Goal: Task Accomplishment & Management: Manage account settings

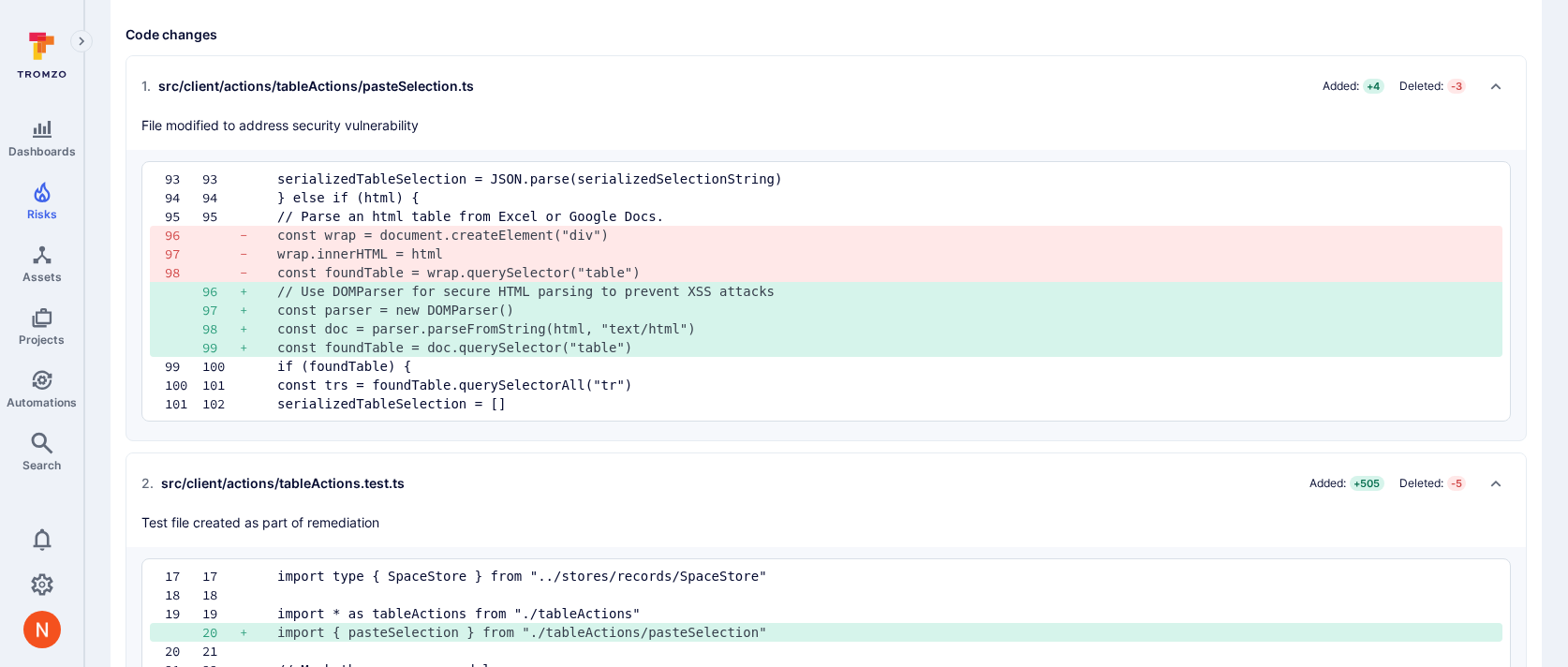
scroll to position [505, 0]
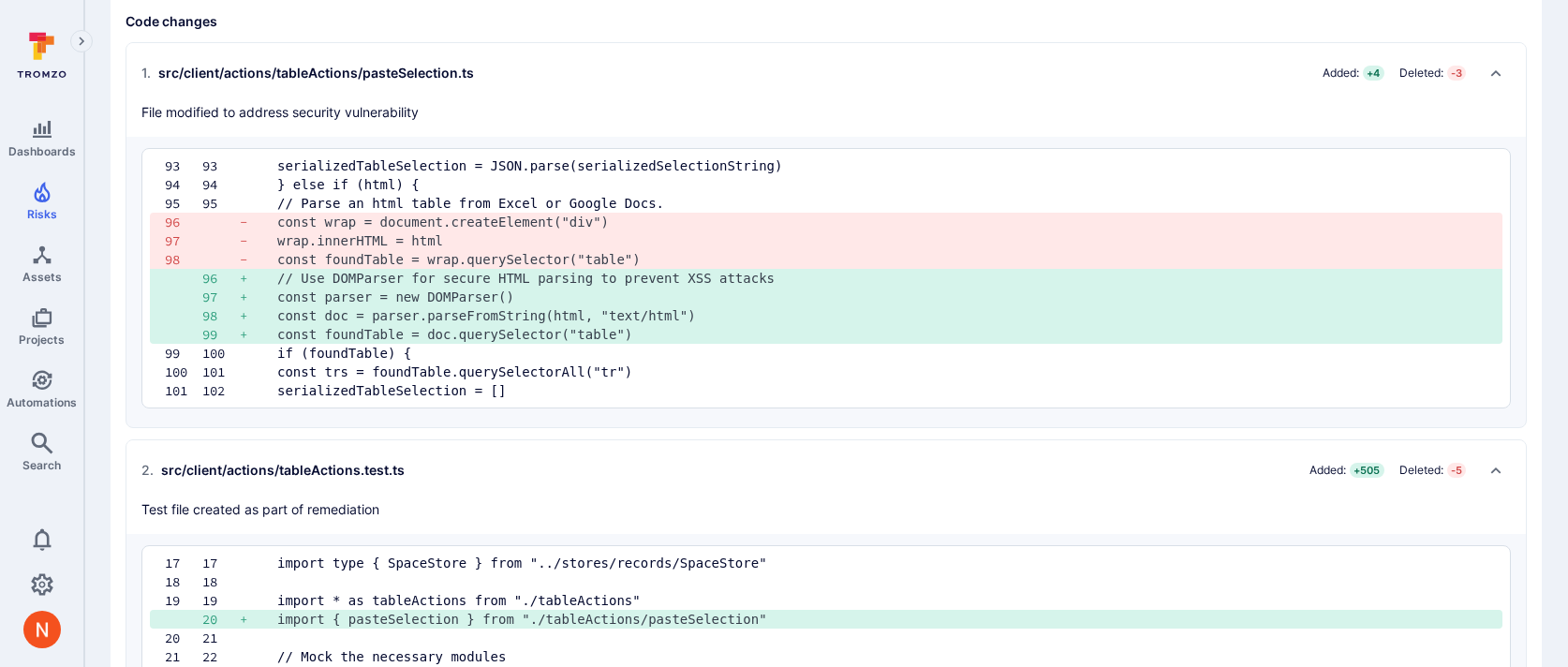
drag, startPoint x: 404, startPoint y: 352, endPoint x: 564, endPoint y: 352, distance: 160.0
click at [564, 352] on pre "if (foundTable) {" at bounding box center [882, 353] width 1210 height 19
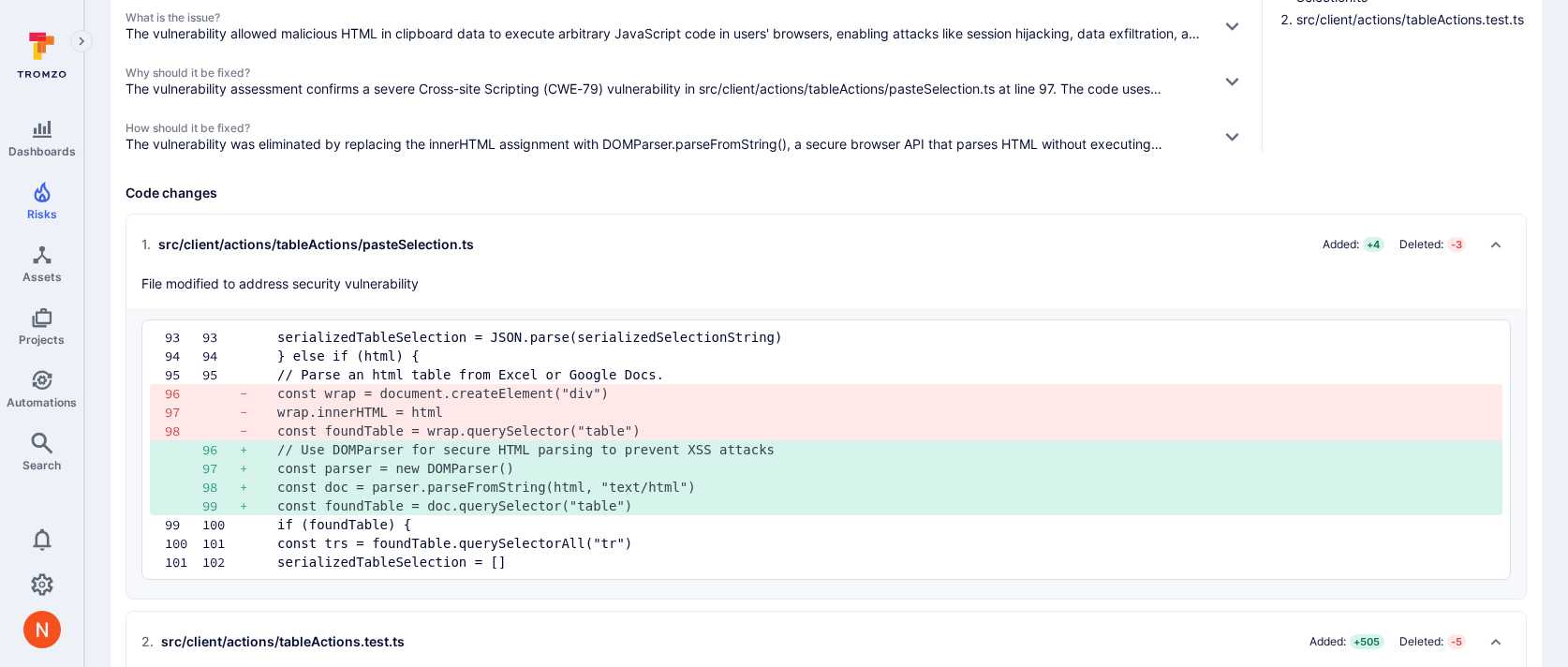
scroll to position [348, 0]
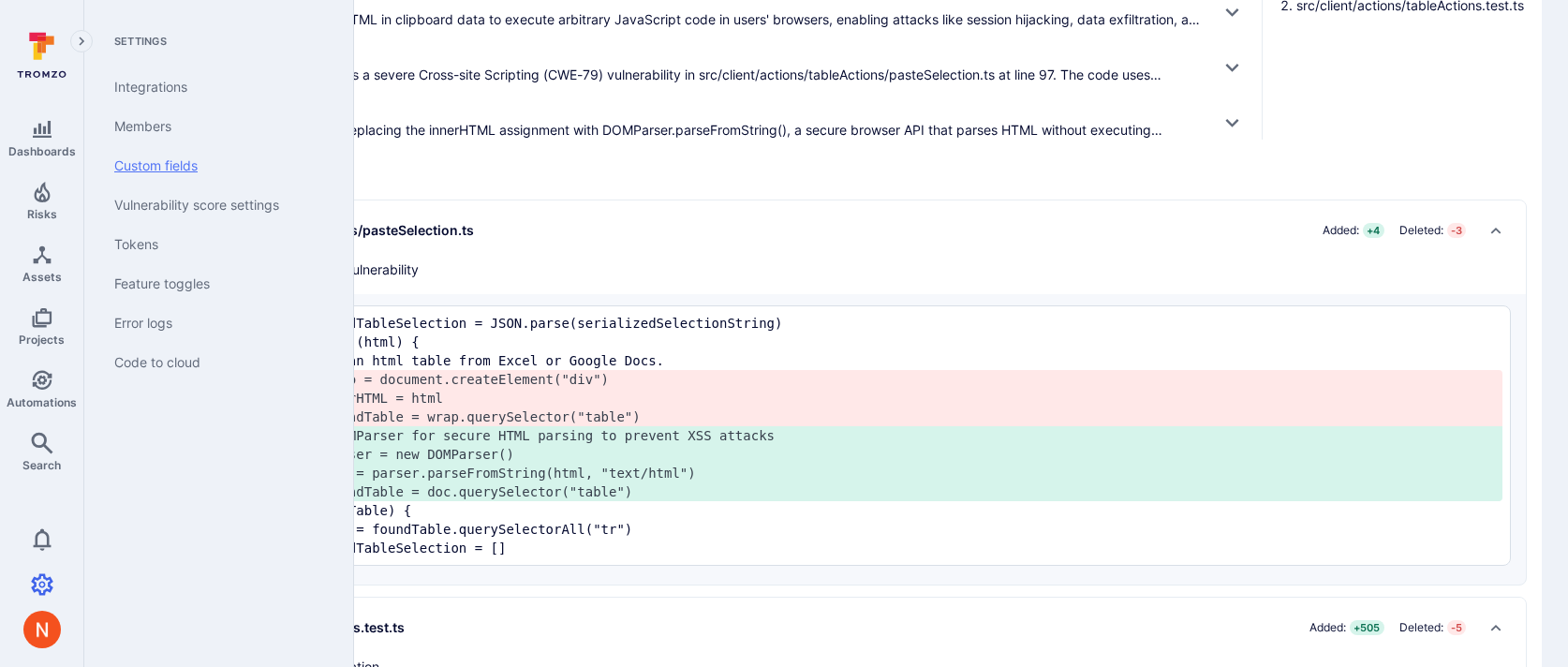
click at [160, 162] on link "Custom fields" at bounding box center [215, 166] width 232 height 40
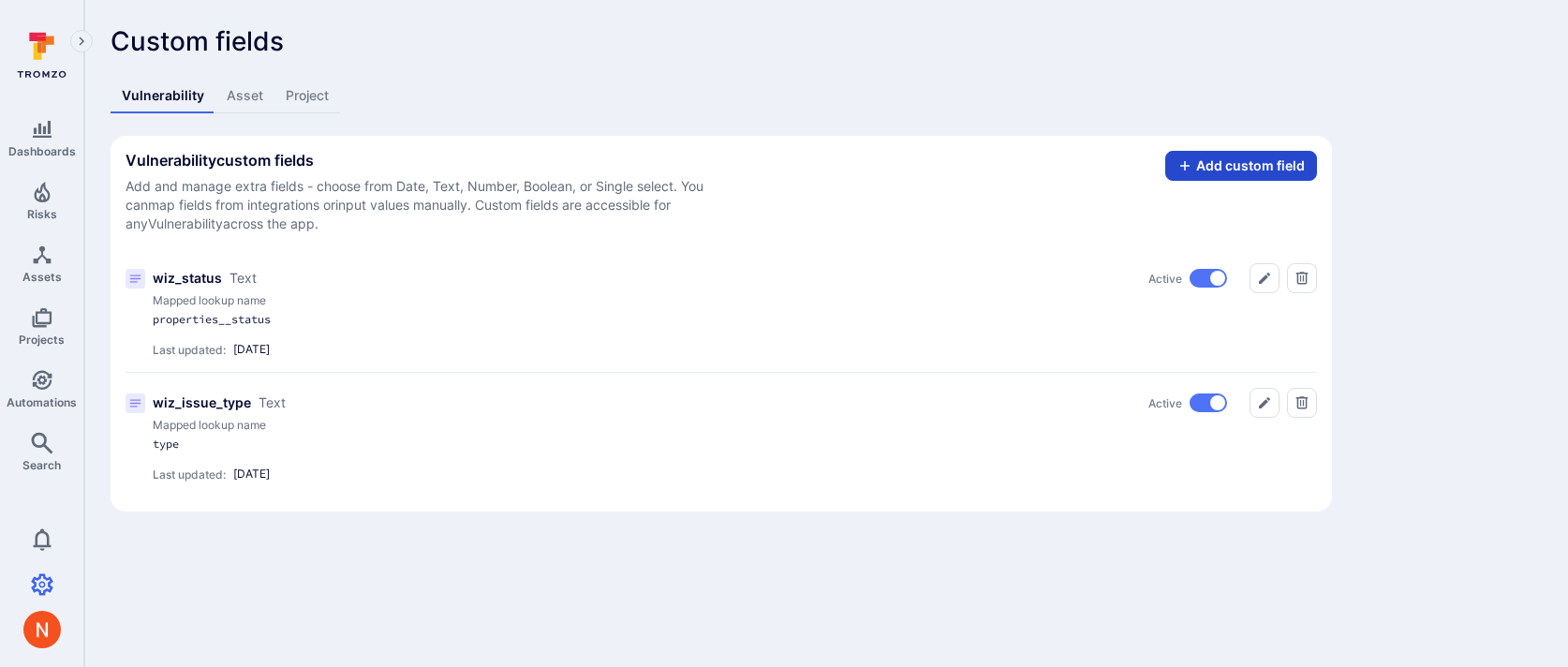
click at [1224, 169] on button "Add custom field" at bounding box center [1241, 166] width 152 height 30
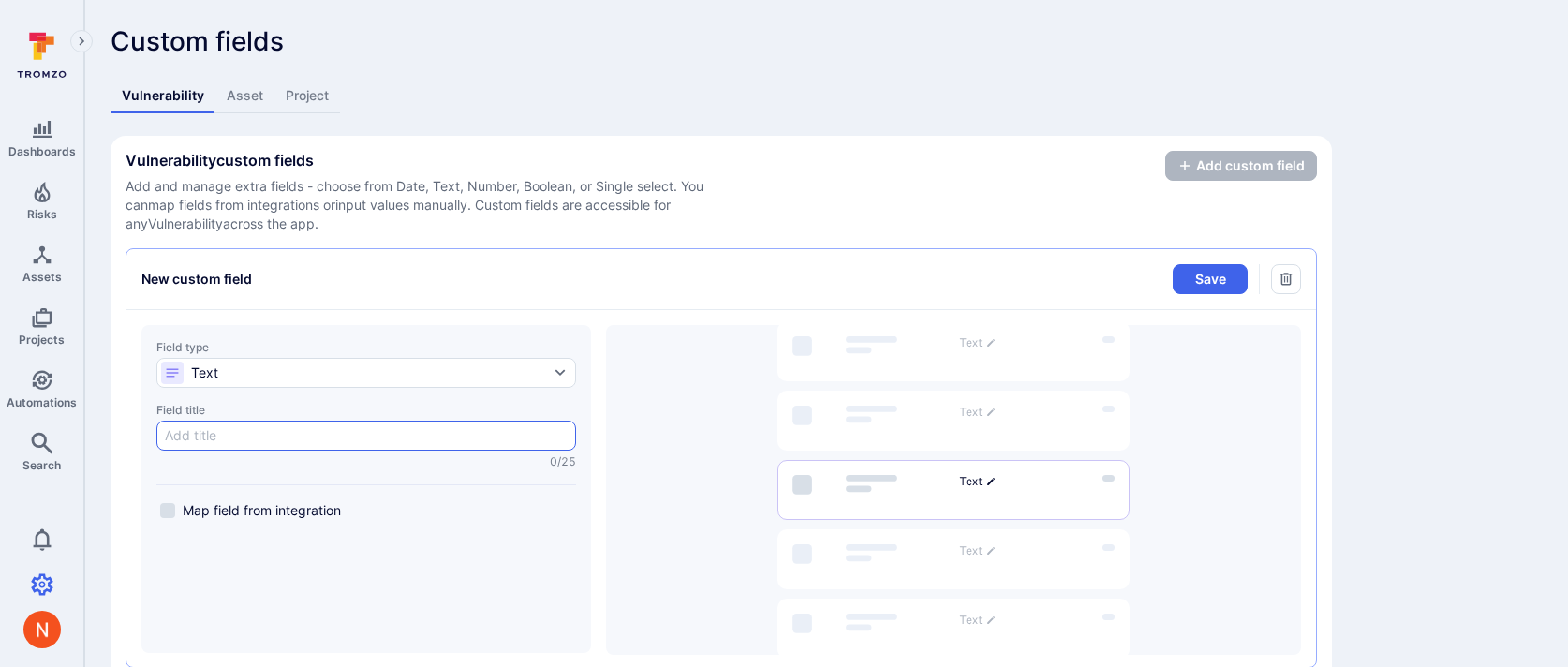
click at [314, 428] on input "Field title 0/25" at bounding box center [366, 435] width 403 height 19
type input "C"
type input "c"
type input "Comment"
click at [1173, 264] on button "Save" at bounding box center [1210, 279] width 75 height 30
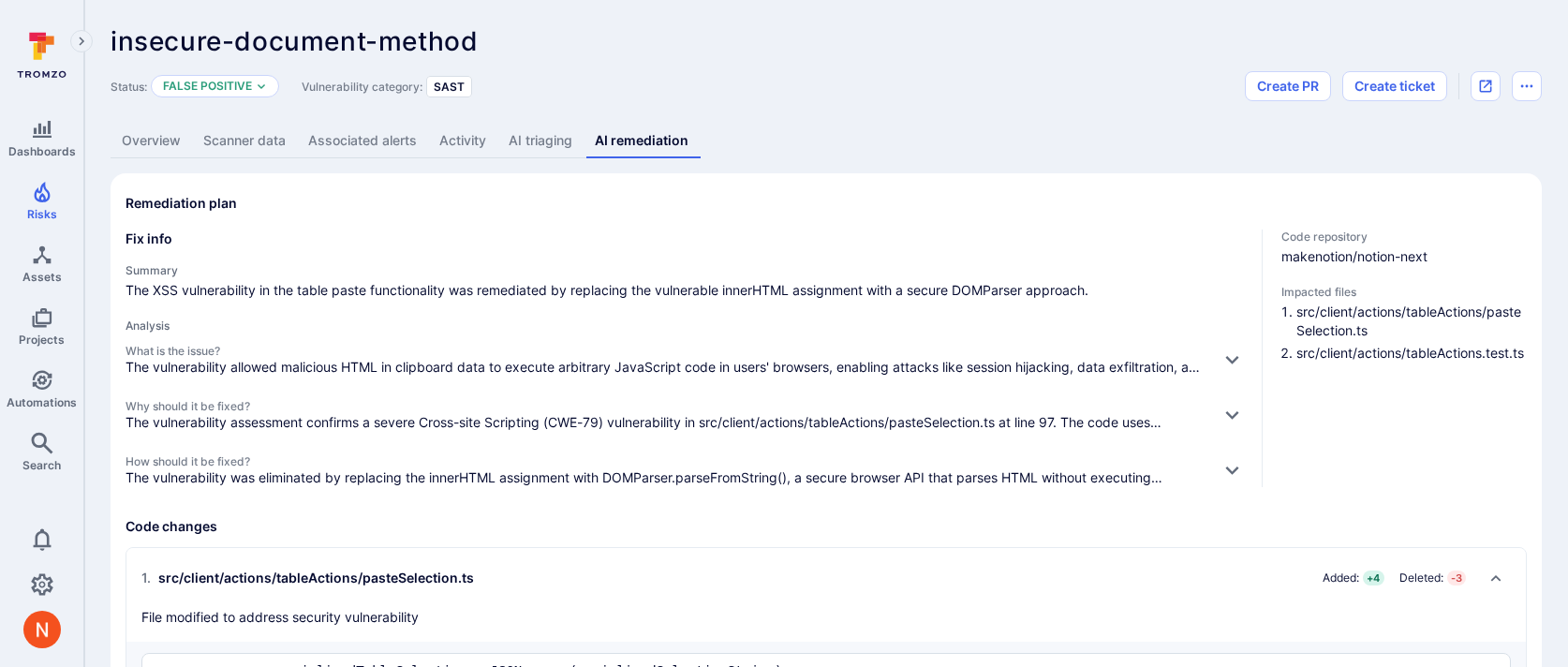
click at [156, 137] on link "Overview" at bounding box center [151, 140] width 82 height 35
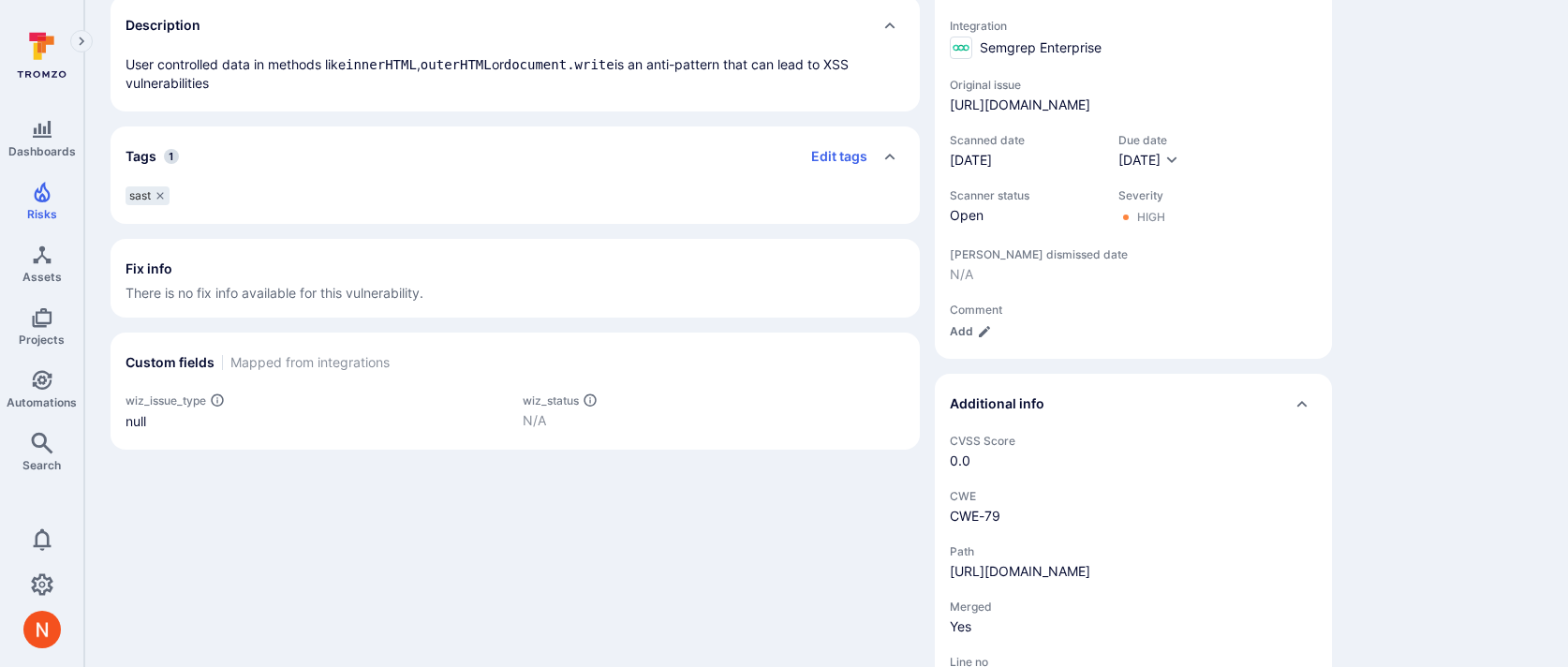
scroll to position [732, 0]
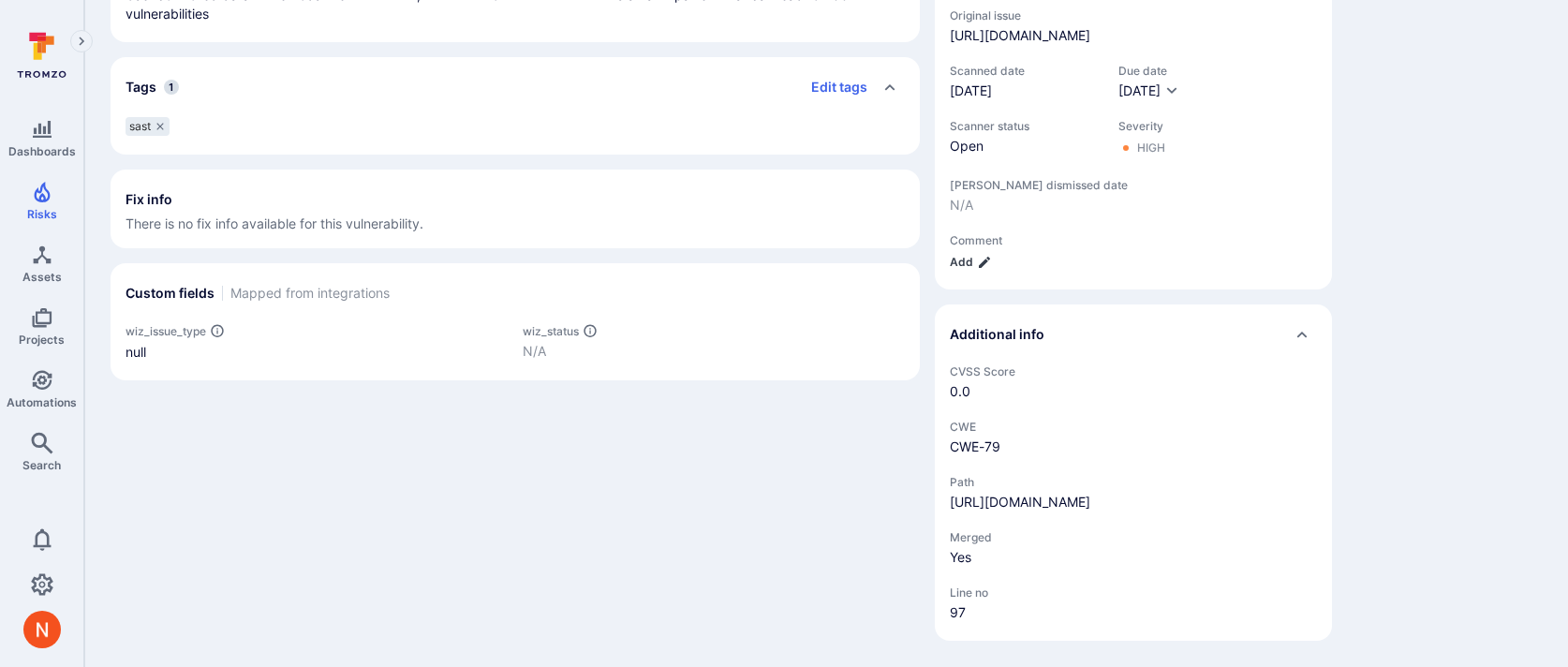
click at [962, 254] on button "Add" at bounding box center [970, 261] width 42 height 14
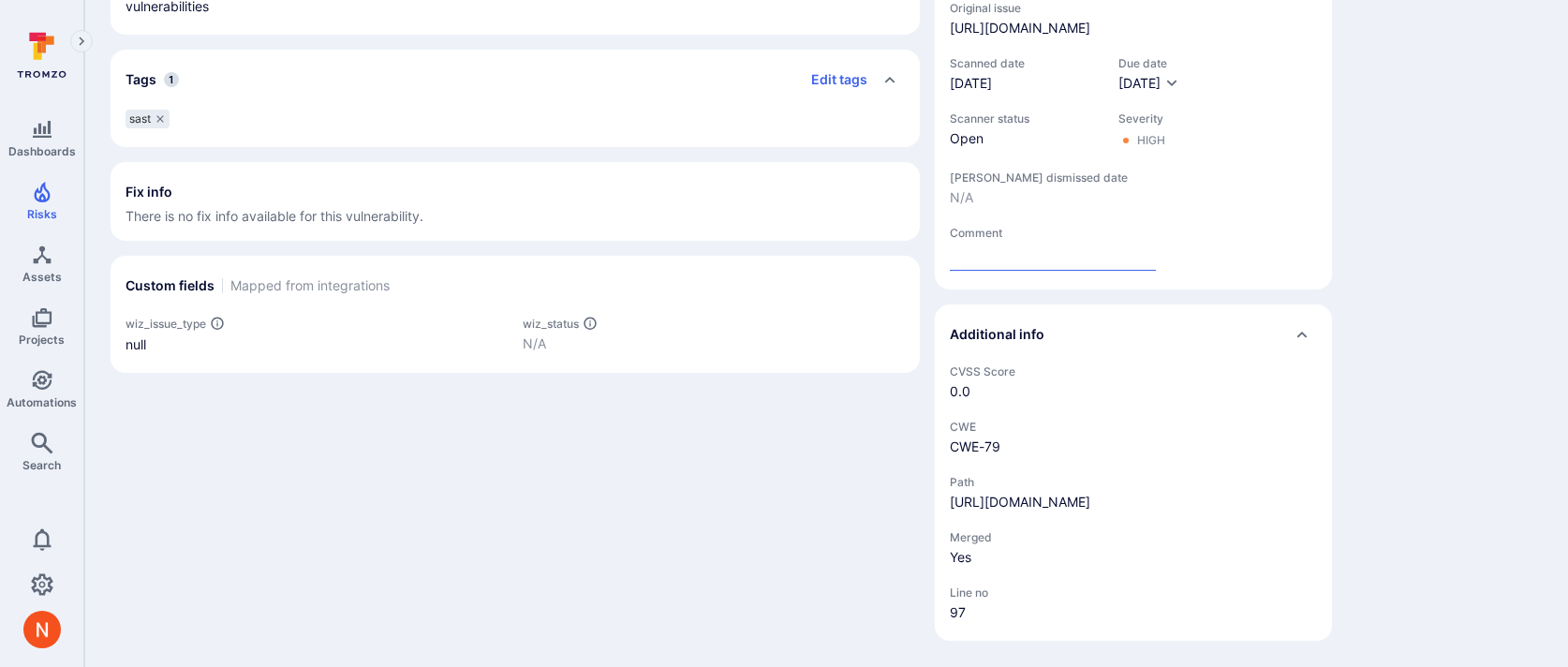
click at [1453, 217] on div "-100 -50 0 +50 +100 + 47 Score High Severity +5 Handles Tax Identifiers +5 Hand…" at bounding box center [826, 52] width 1432 height 1176
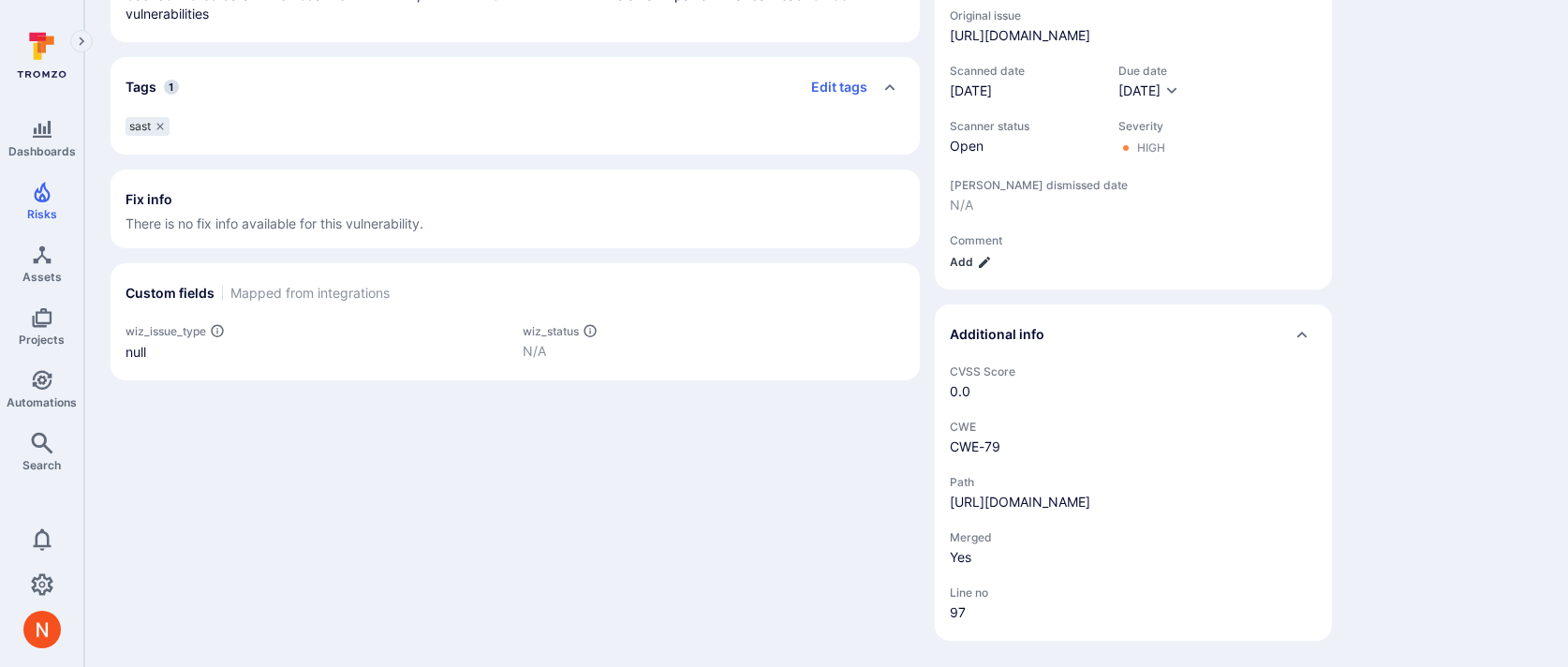
click at [983, 254] on icon "details card" at bounding box center [984, 261] width 15 height 15
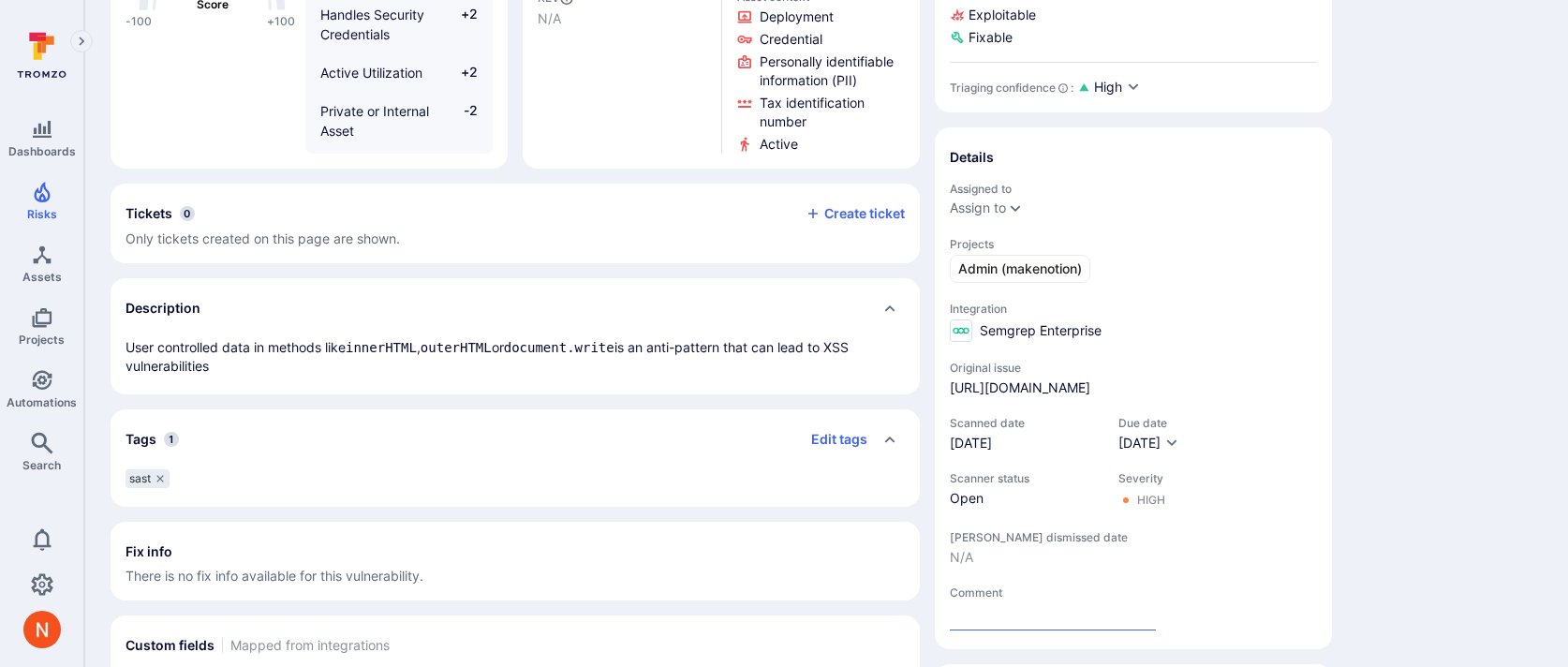
scroll to position [407, 0]
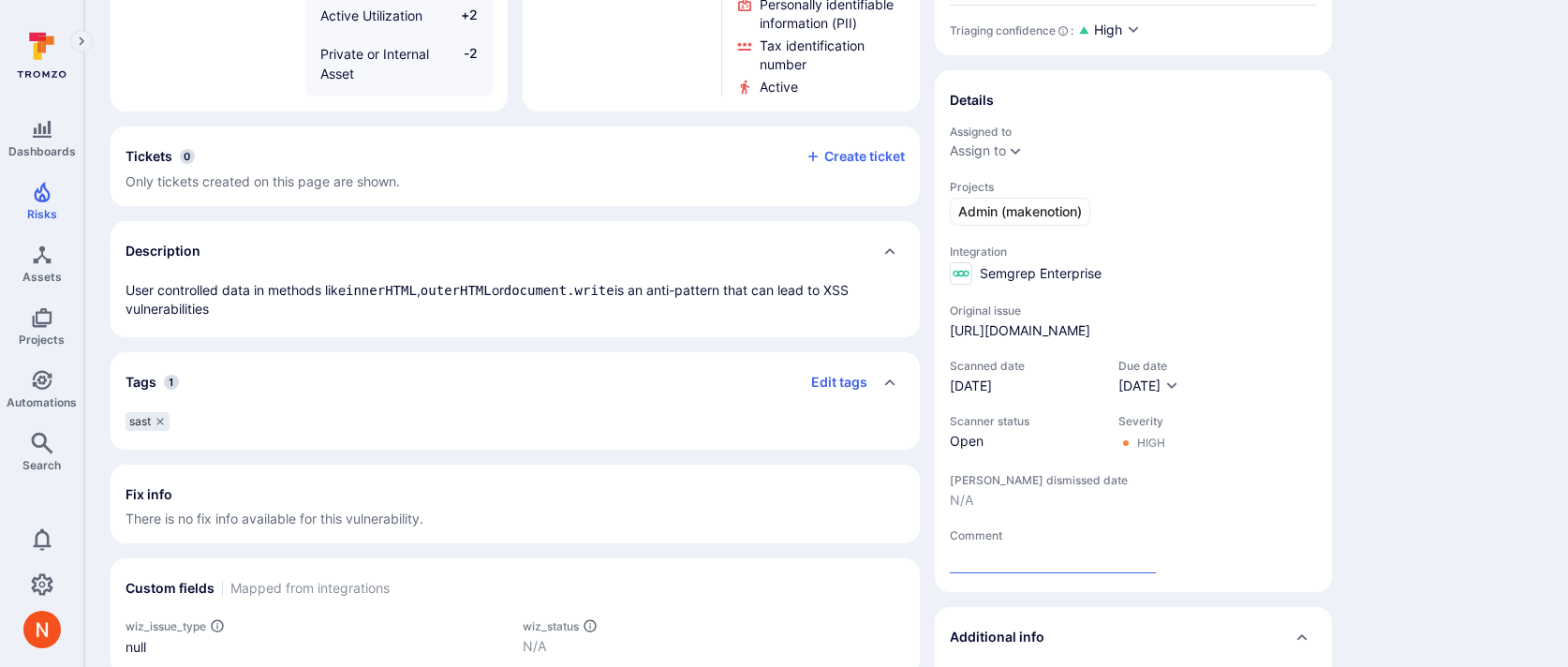
type input "R"
click at [970, 555] on input "Remediation e" at bounding box center [1052, 559] width 206 height 27
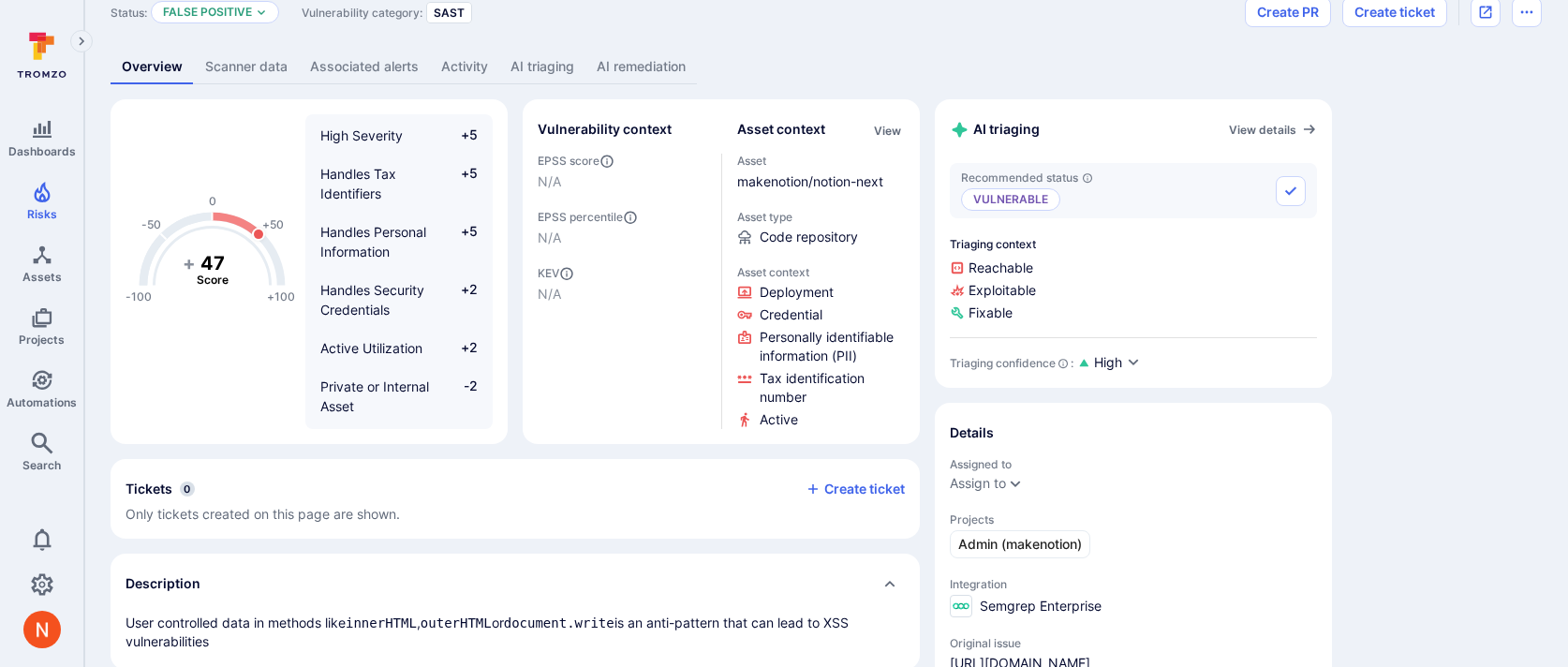
scroll to position [0, 0]
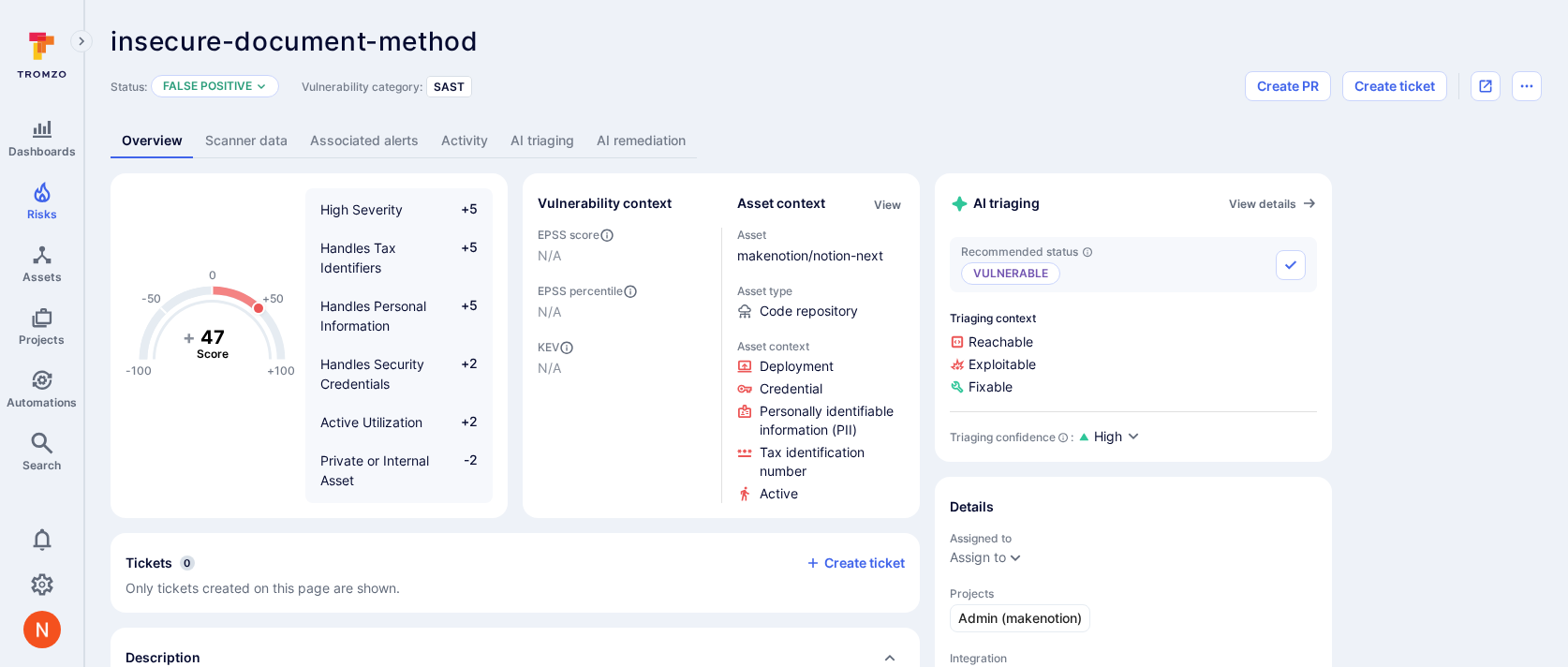
type input "Remediation e"
click at [632, 136] on link "AI remediation" at bounding box center [641, 140] width 111 height 35
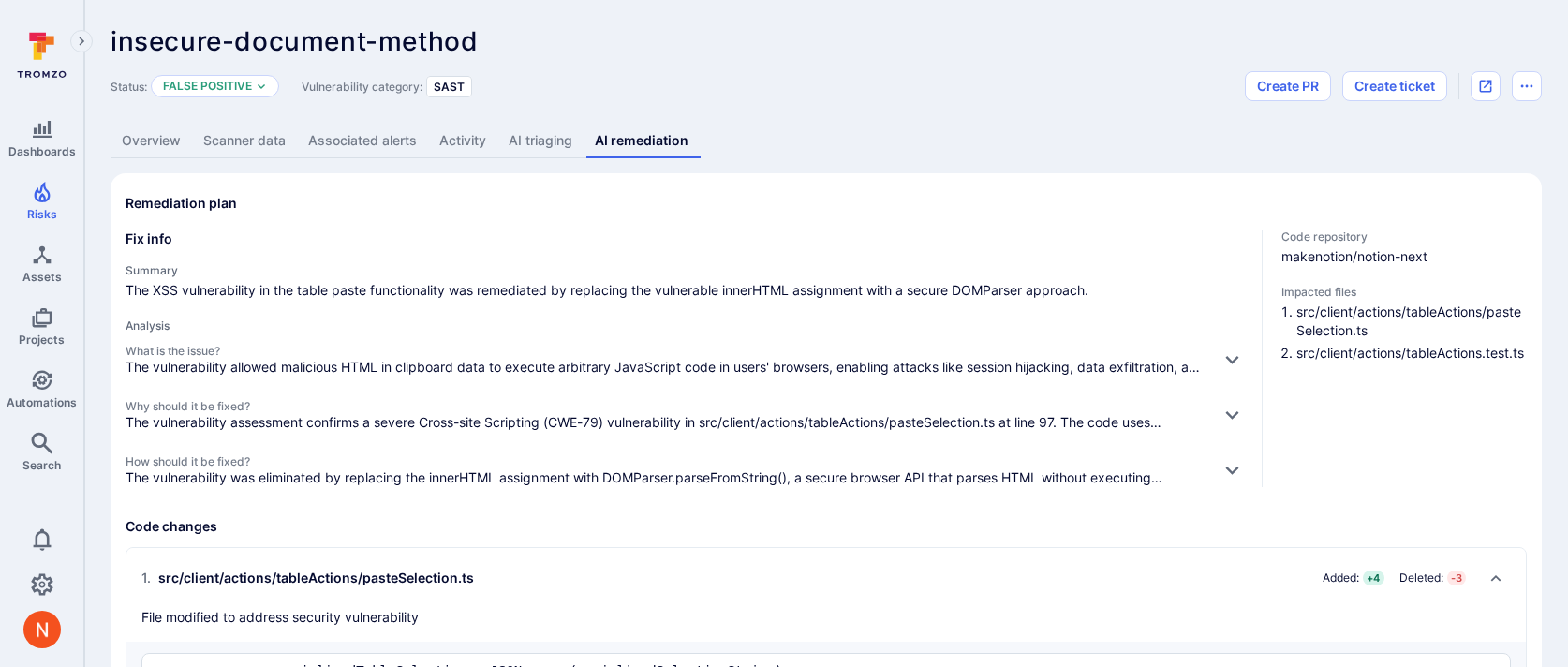
click at [170, 141] on link "Overview" at bounding box center [151, 140] width 82 height 35
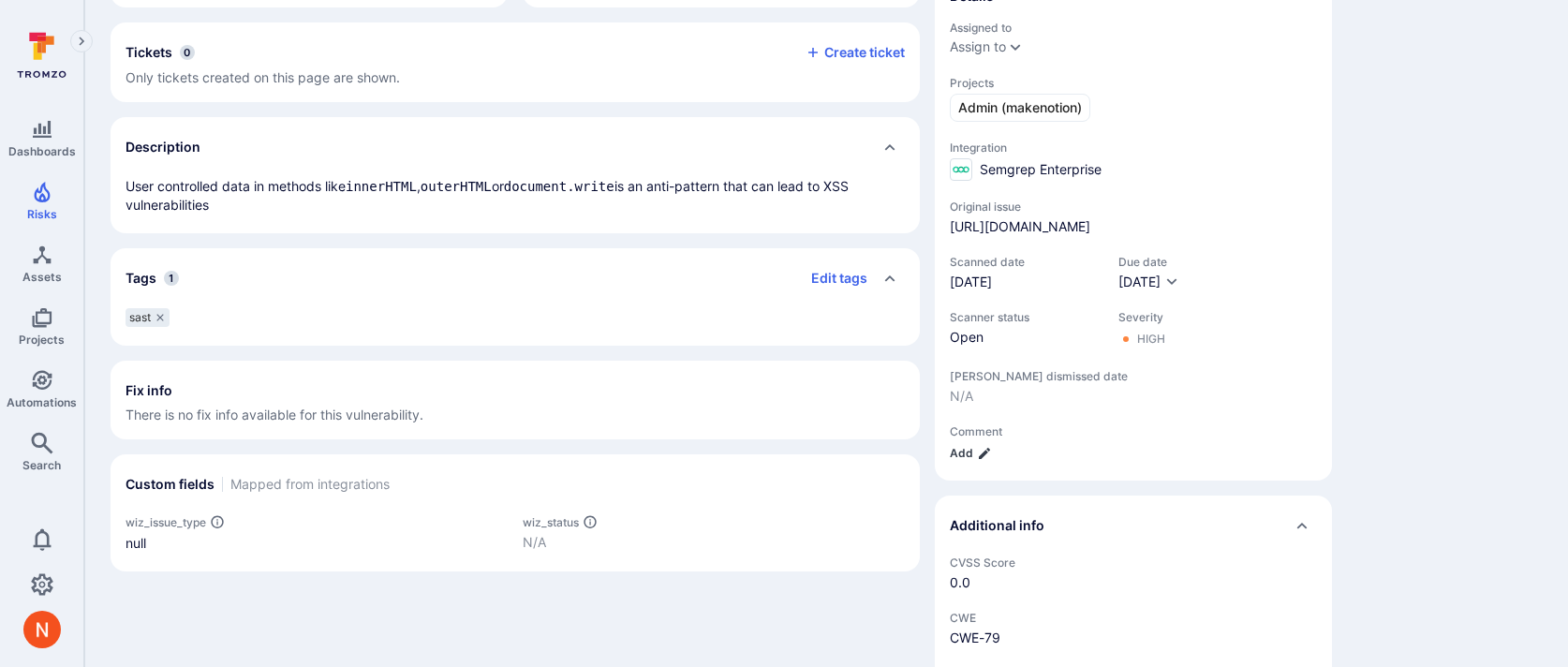
scroll to position [581, 0]
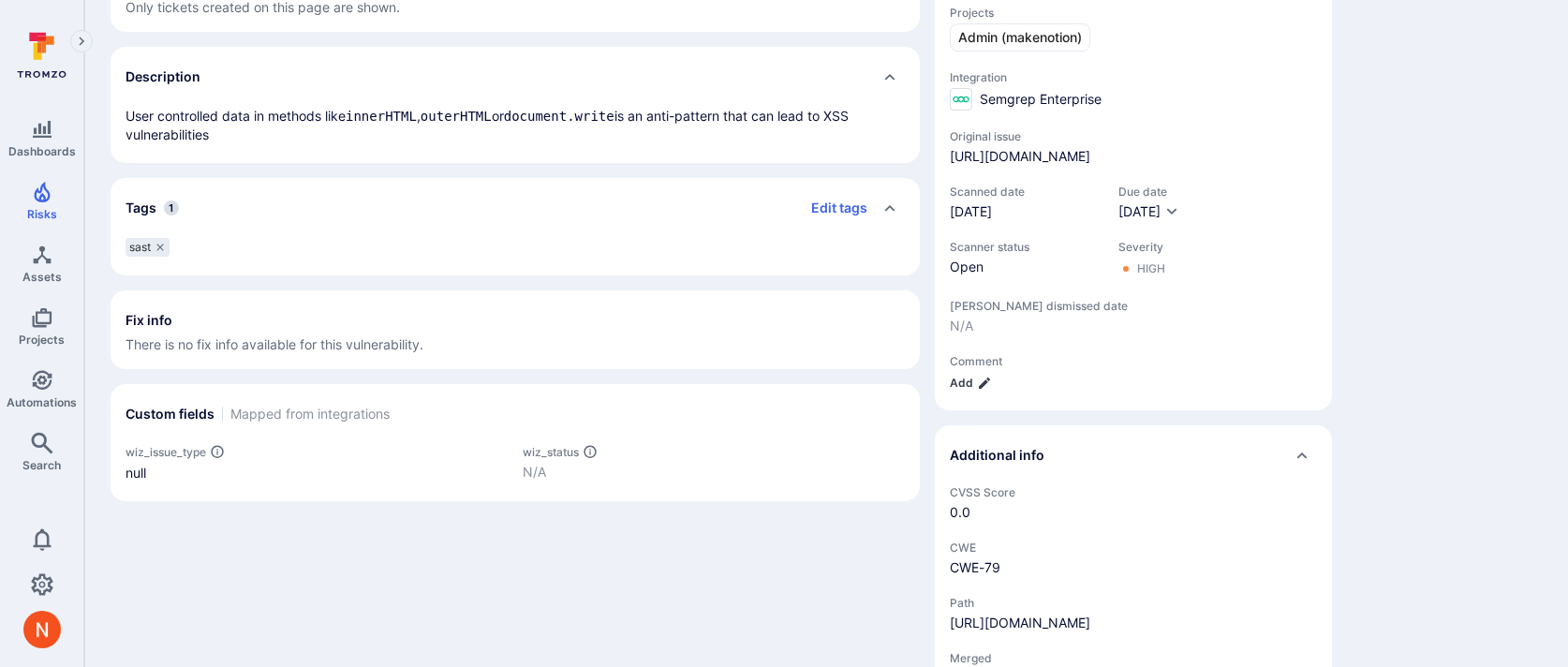
click at [970, 381] on button "Add" at bounding box center [970, 383] width 42 height 14
type input "Correct sanitization is present"
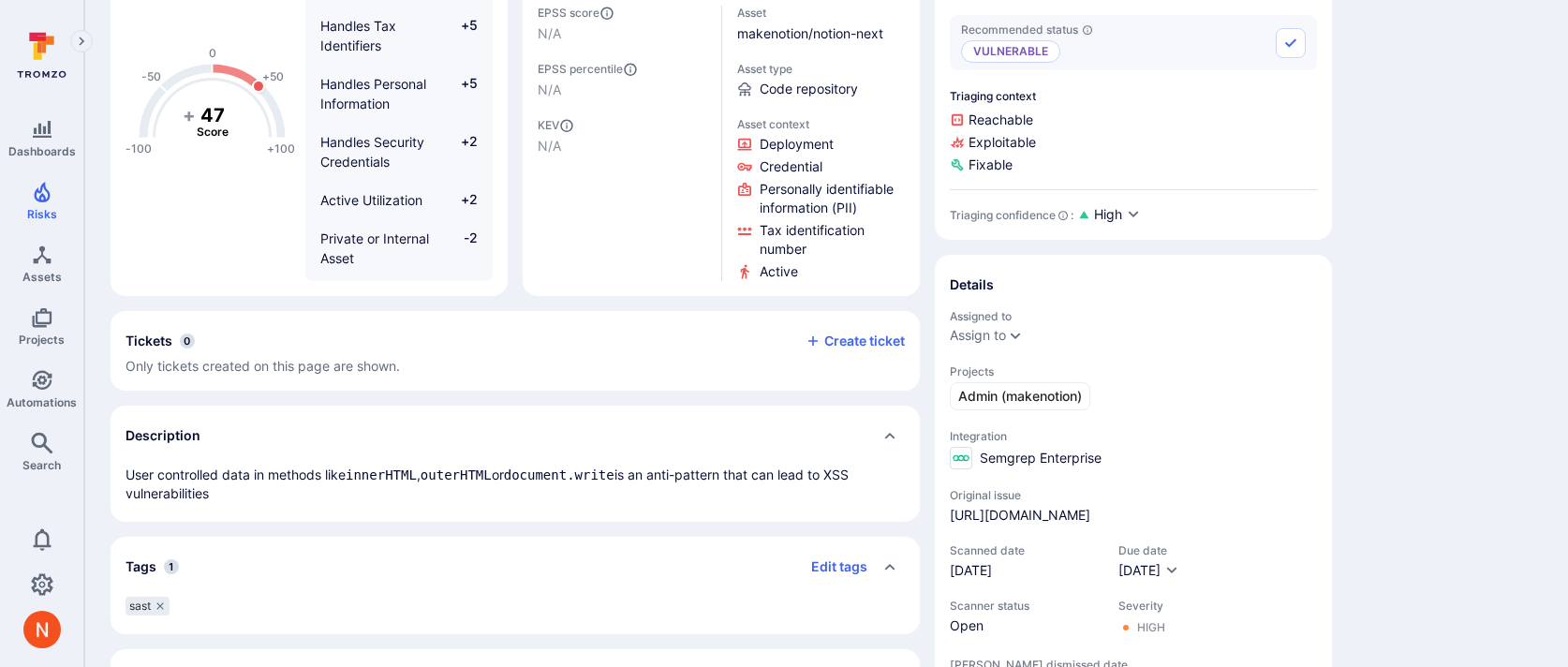
scroll to position [0, 0]
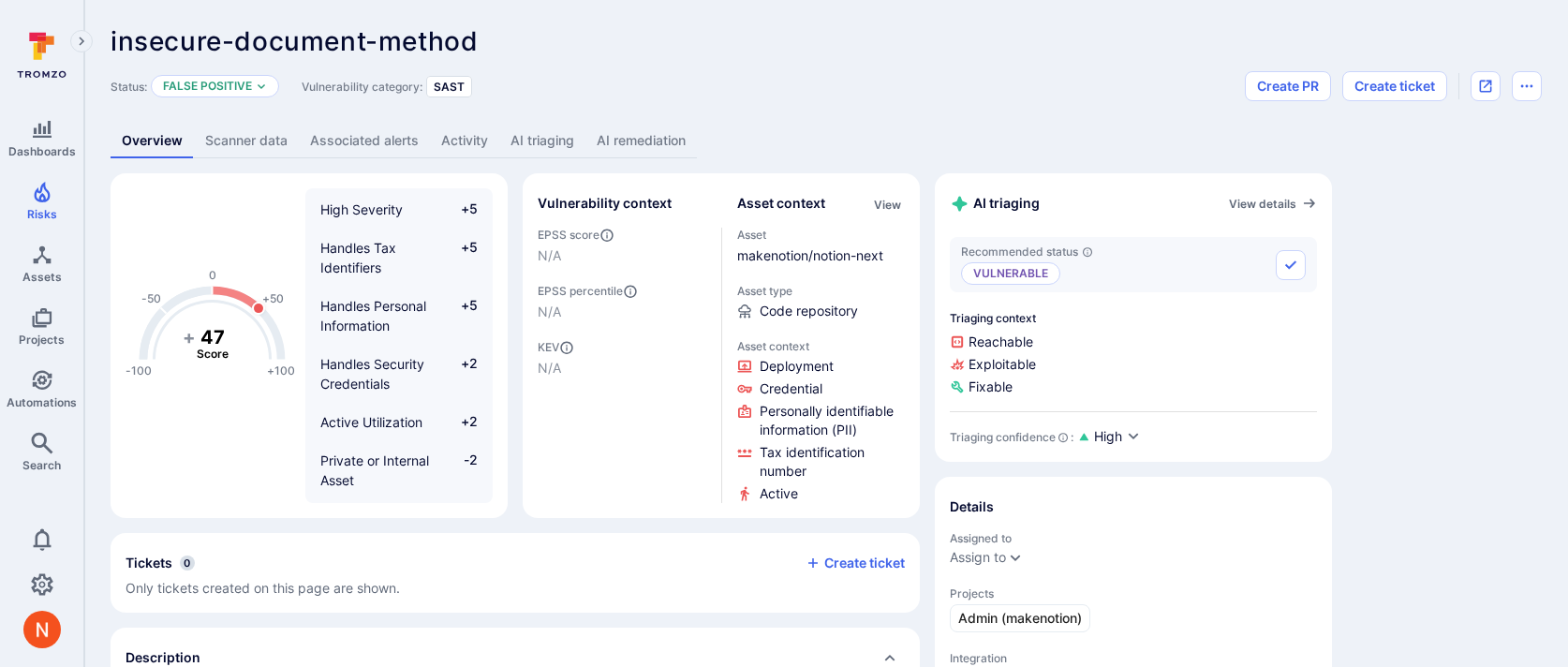
click at [516, 141] on link "AI triaging" at bounding box center [542, 140] width 87 height 35
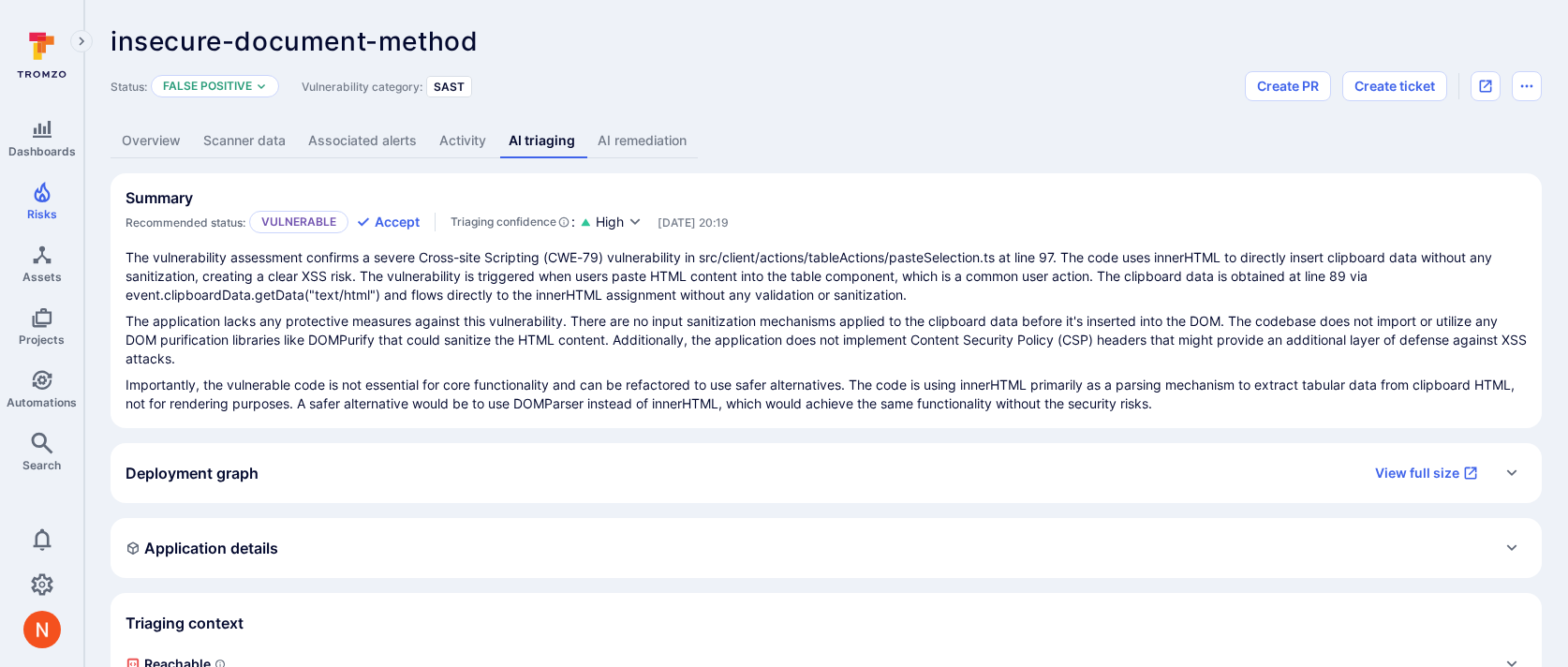
click at [280, 140] on link "Scanner data" at bounding box center [245, 140] width 105 height 35
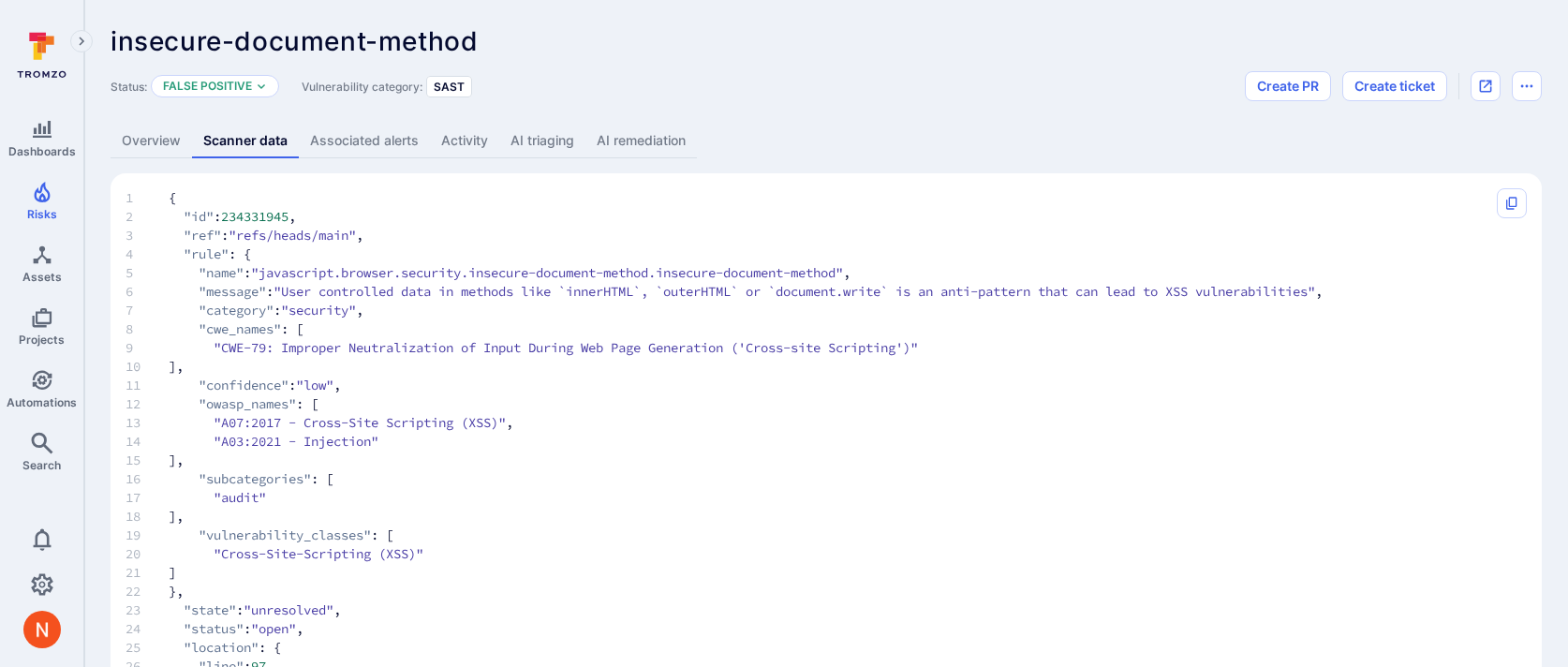
click at [460, 146] on link "Activity" at bounding box center [464, 140] width 70 height 35
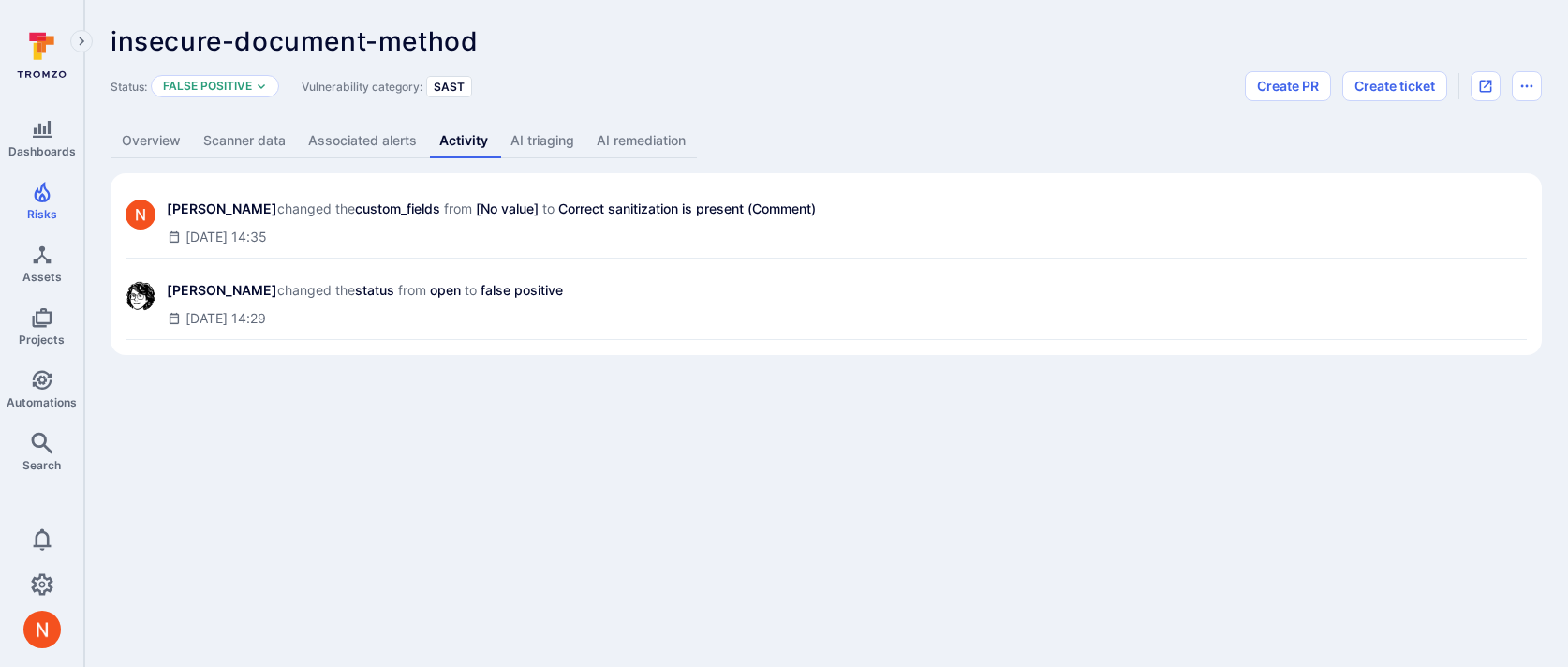
click at [631, 133] on link "AI remediation" at bounding box center [641, 140] width 111 height 35
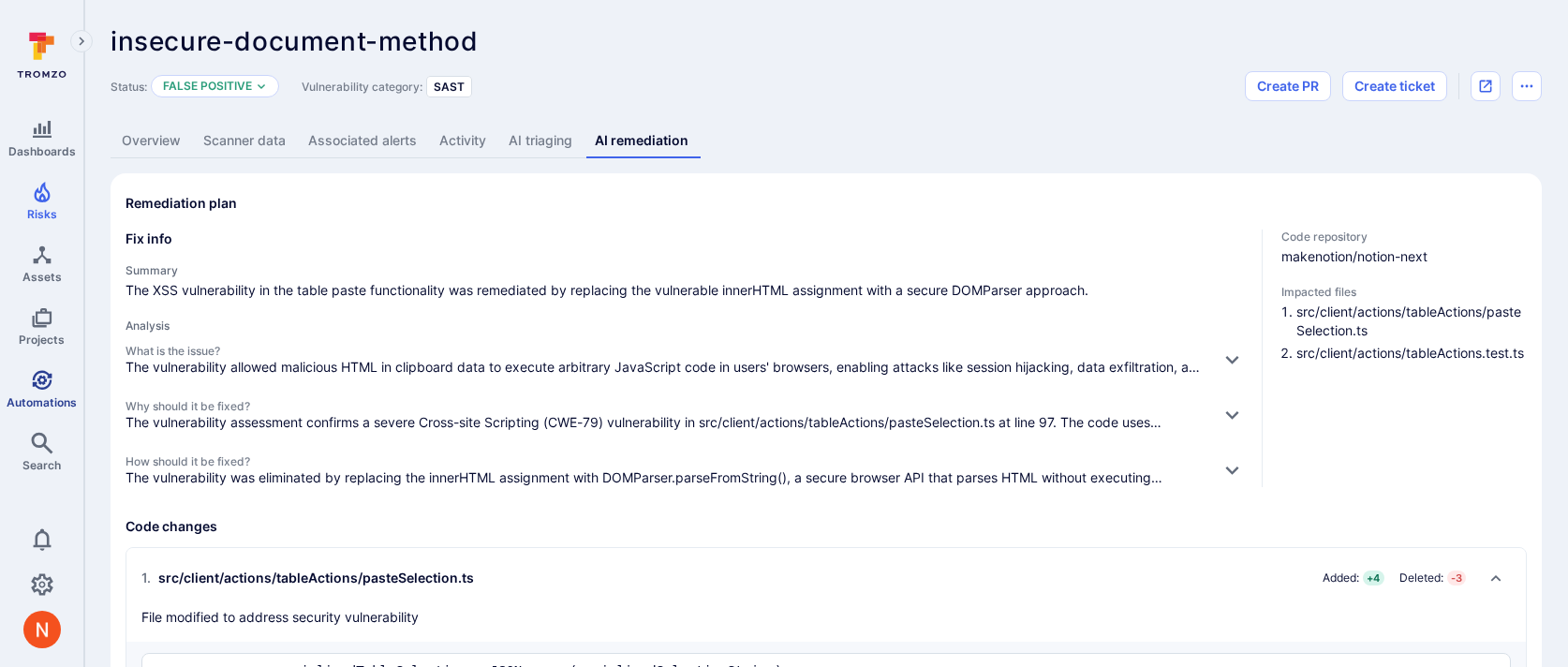
click at [65, 382] on link "Automations" at bounding box center [42, 390] width 84 height 56
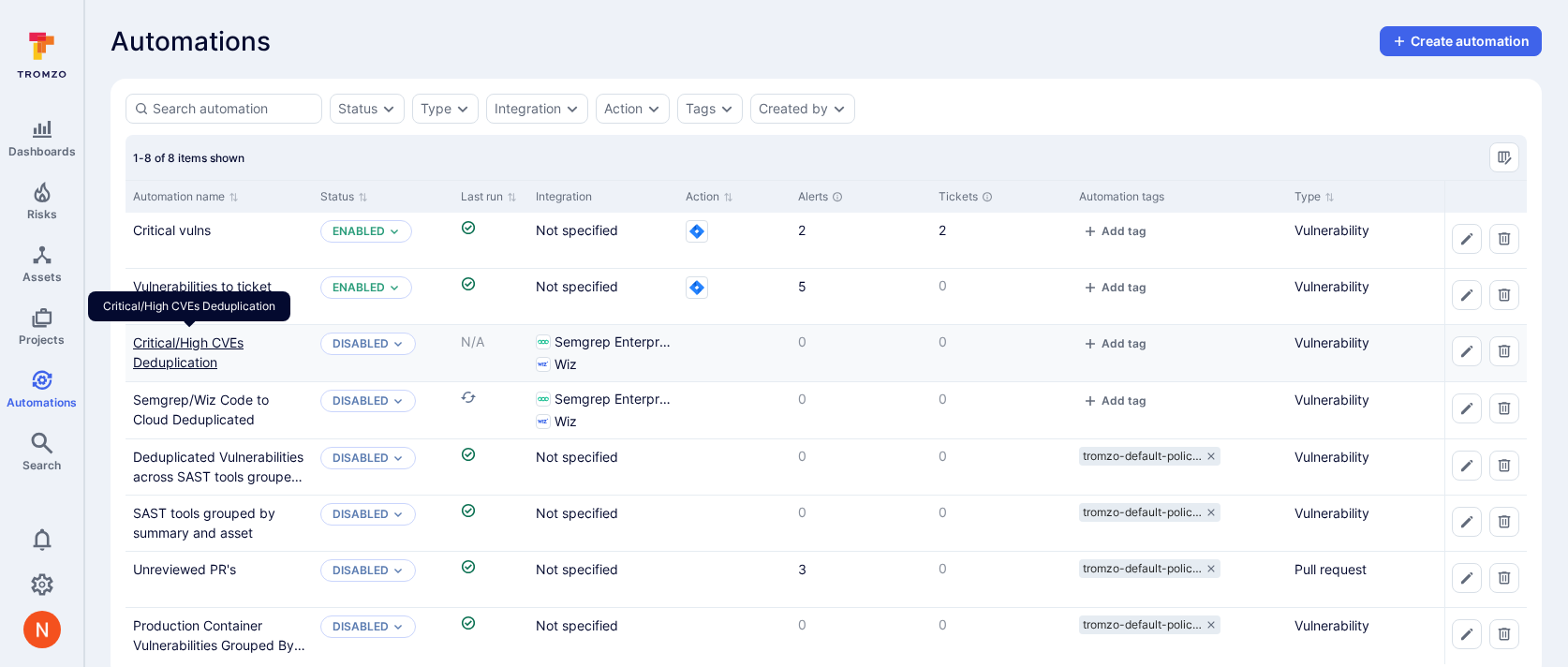
click at [190, 338] on link "Critical/High CVEs Deduplication" at bounding box center [188, 352] width 110 height 36
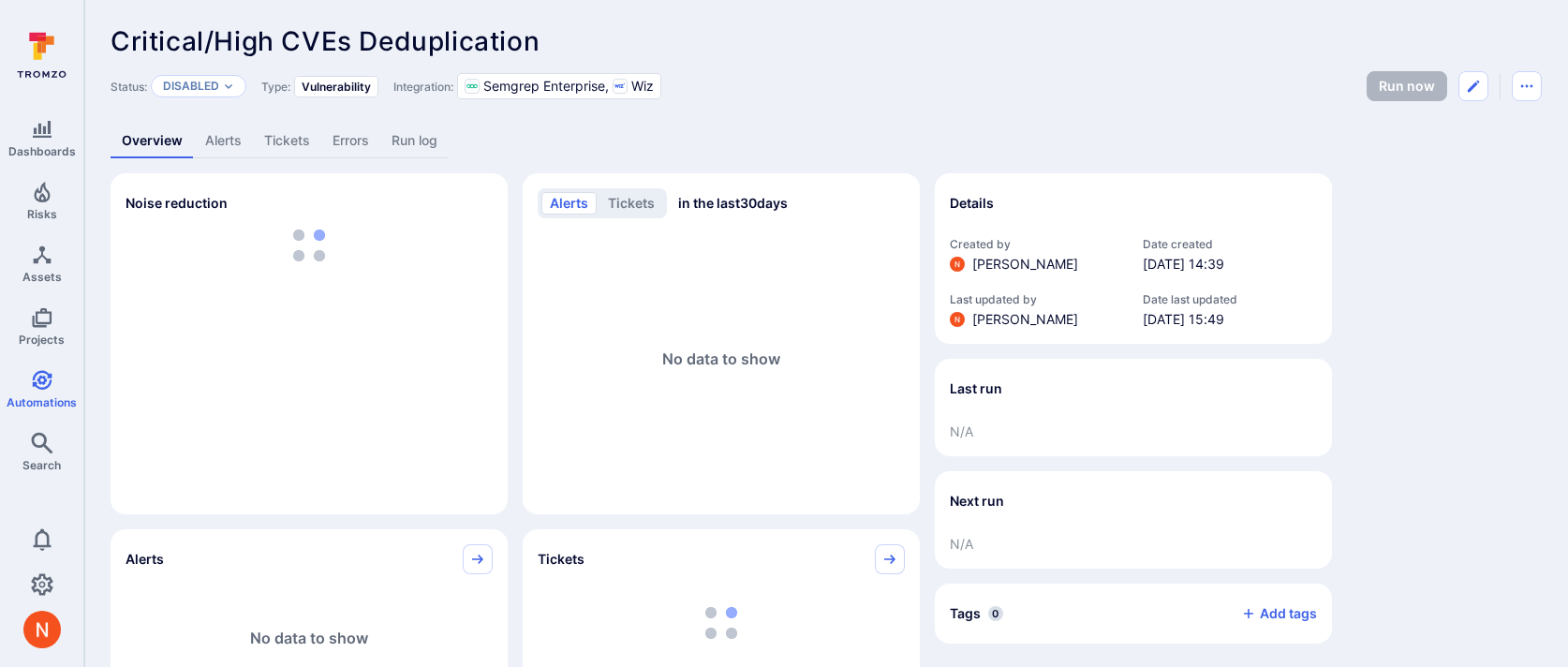
click at [226, 146] on link "Alerts" at bounding box center [223, 140] width 59 height 35
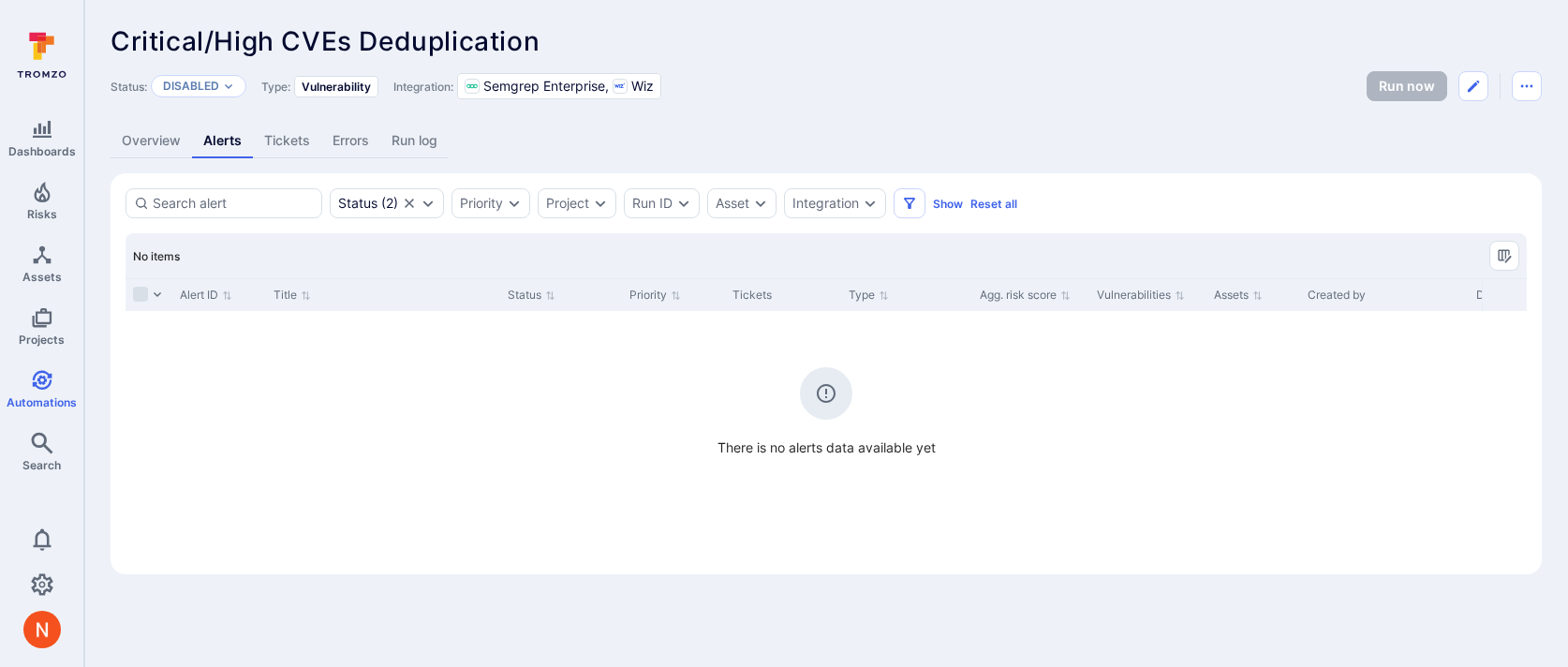
click at [284, 142] on link "Tickets" at bounding box center [286, 140] width 69 height 35
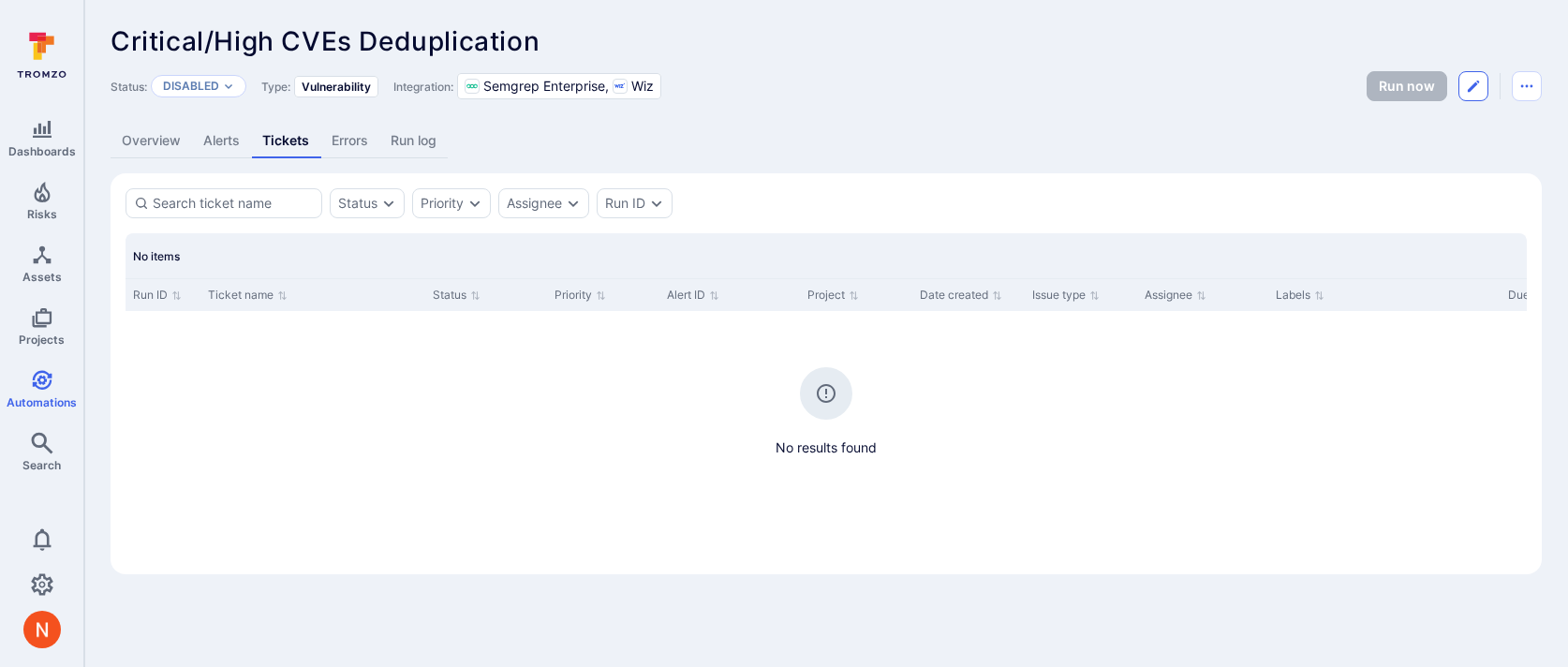
click at [1482, 83] on button "Edit automation" at bounding box center [1474, 86] width 30 height 30
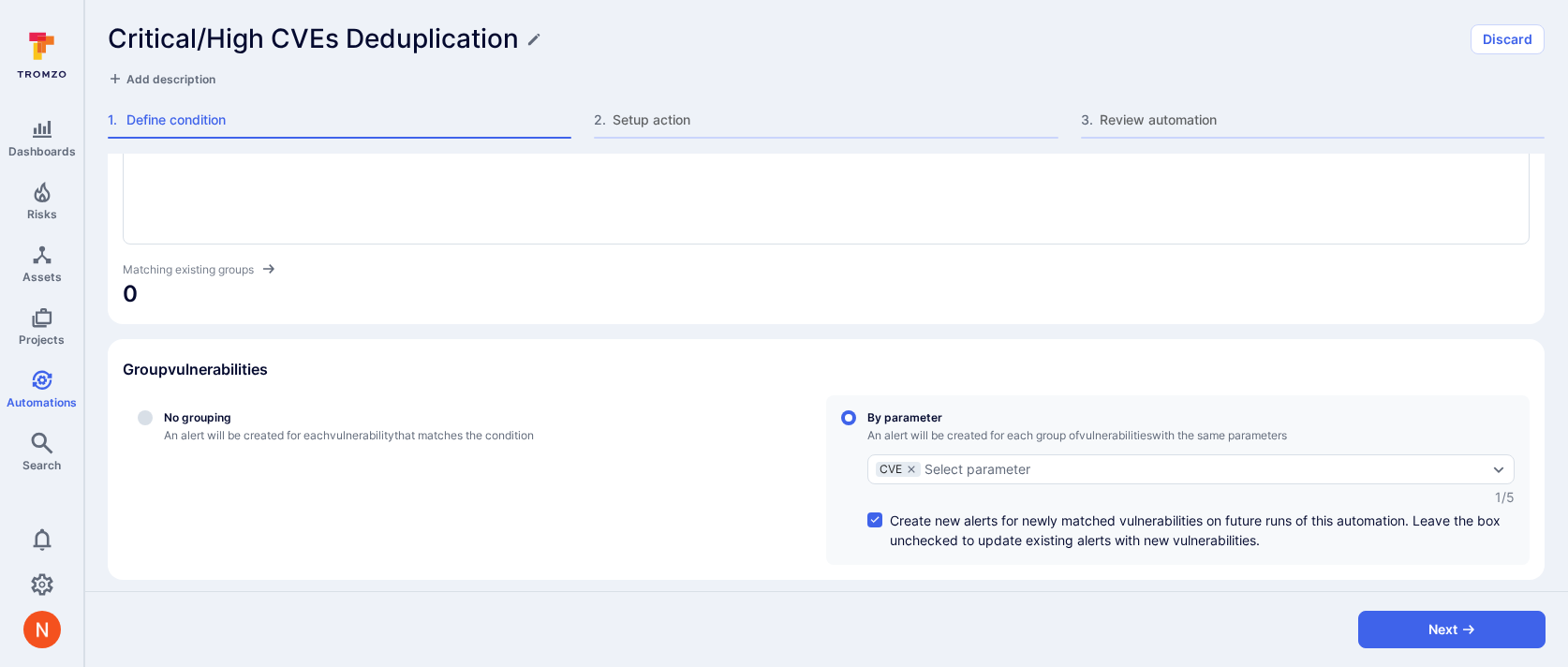
scroll to position [336, 0]
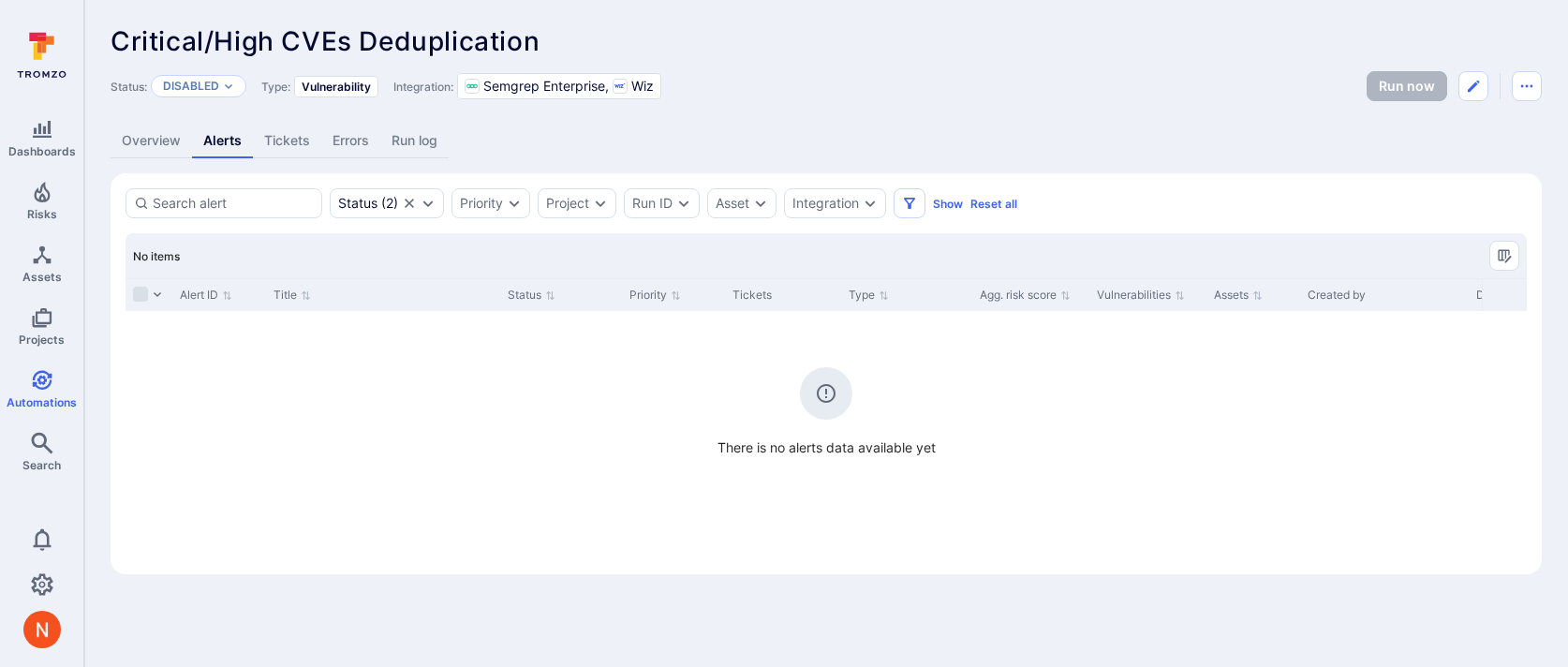
click at [152, 133] on link "Overview" at bounding box center [151, 140] width 82 height 35
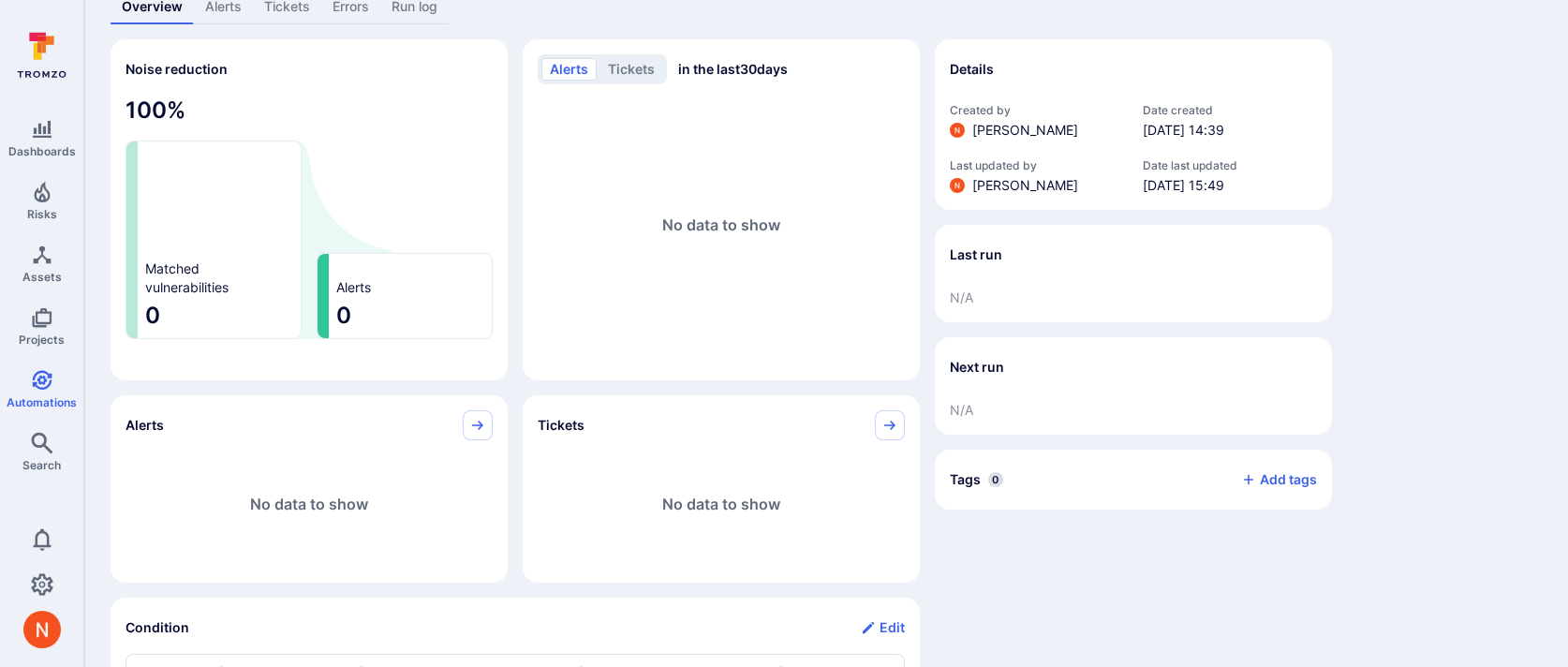
scroll to position [40, 0]
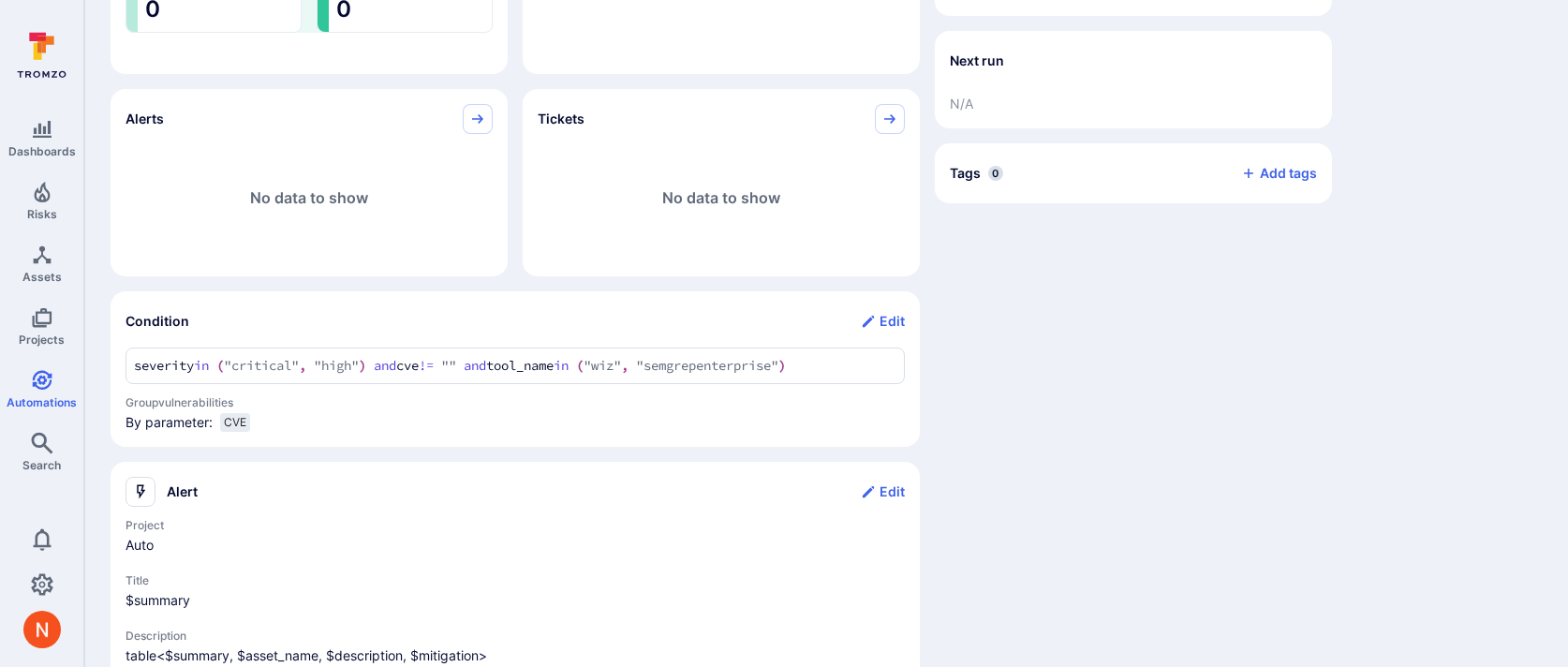
scroll to position [457, 0]
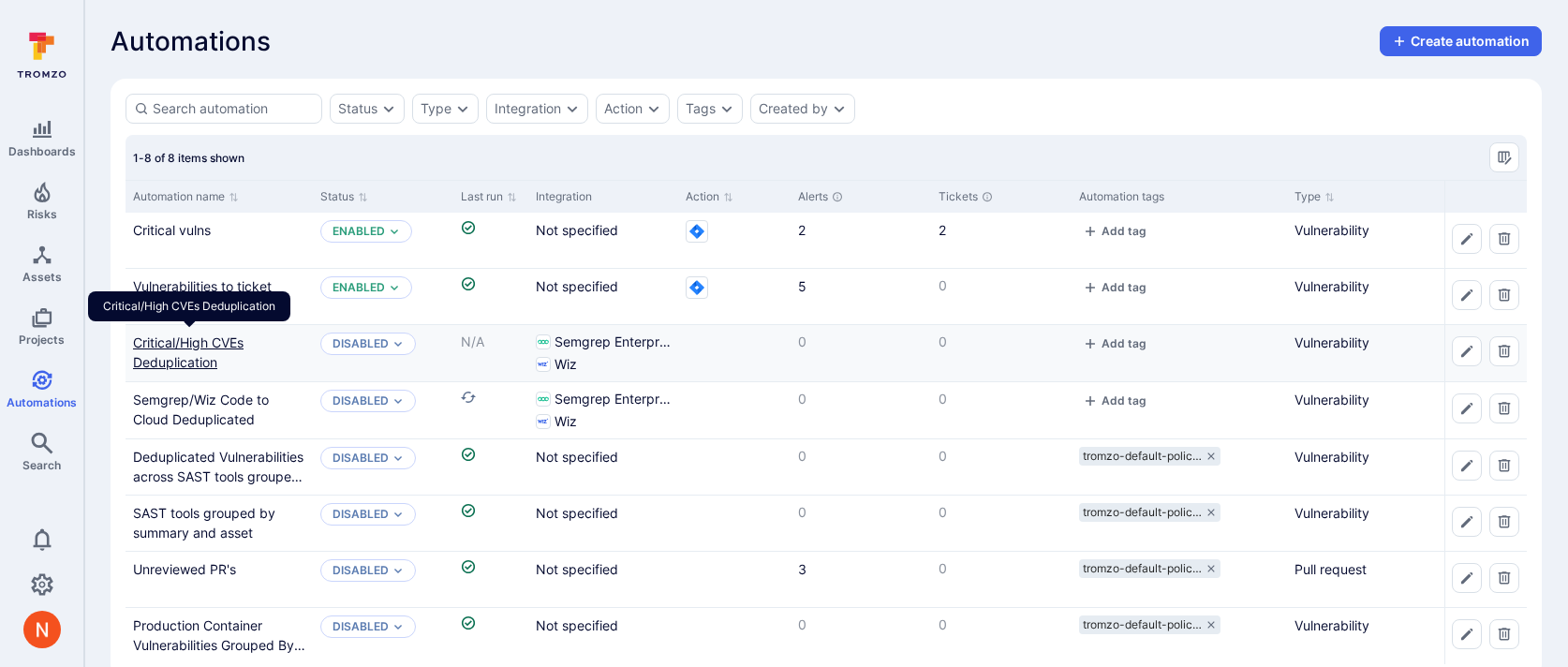
click at [173, 357] on link "Critical/High CVEs Deduplication" at bounding box center [188, 352] width 110 height 36
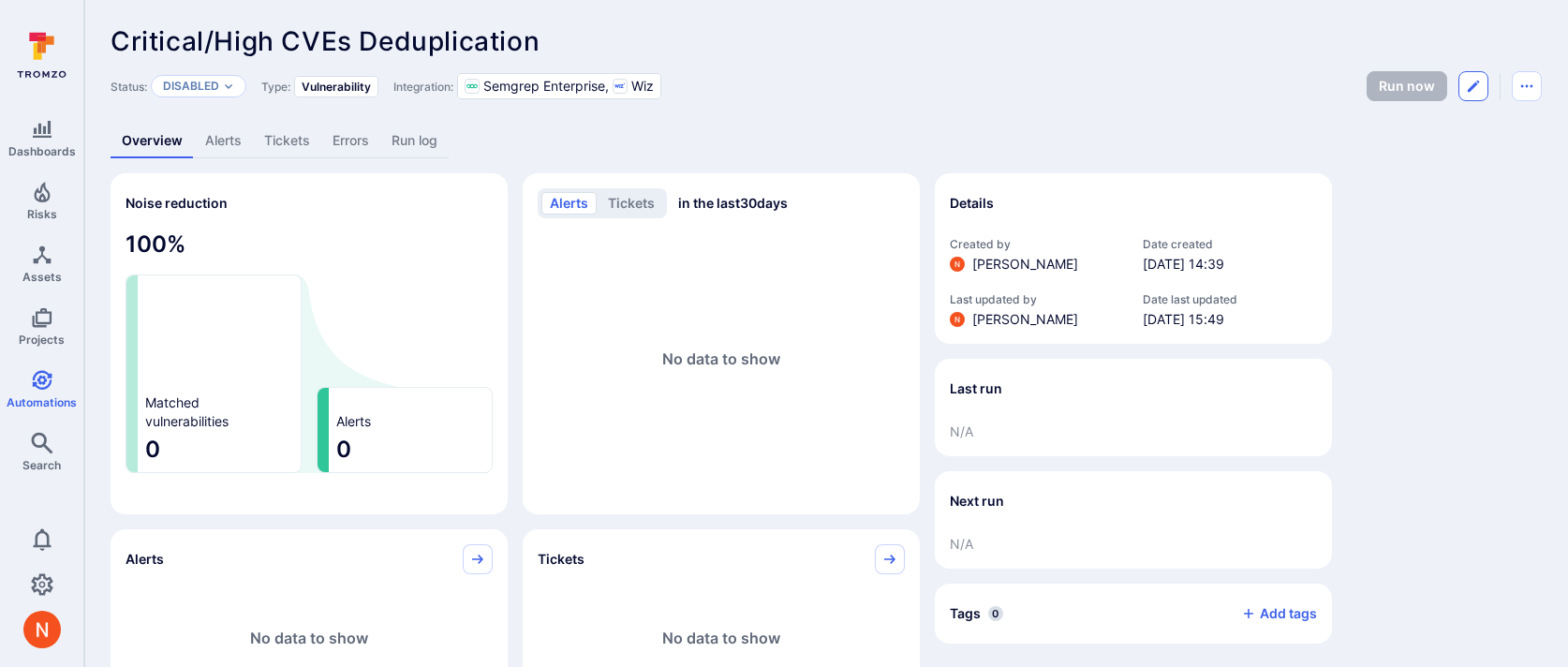
click at [1484, 83] on button "Edit automation" at bounding box center [1474, 86] width 30 height 30
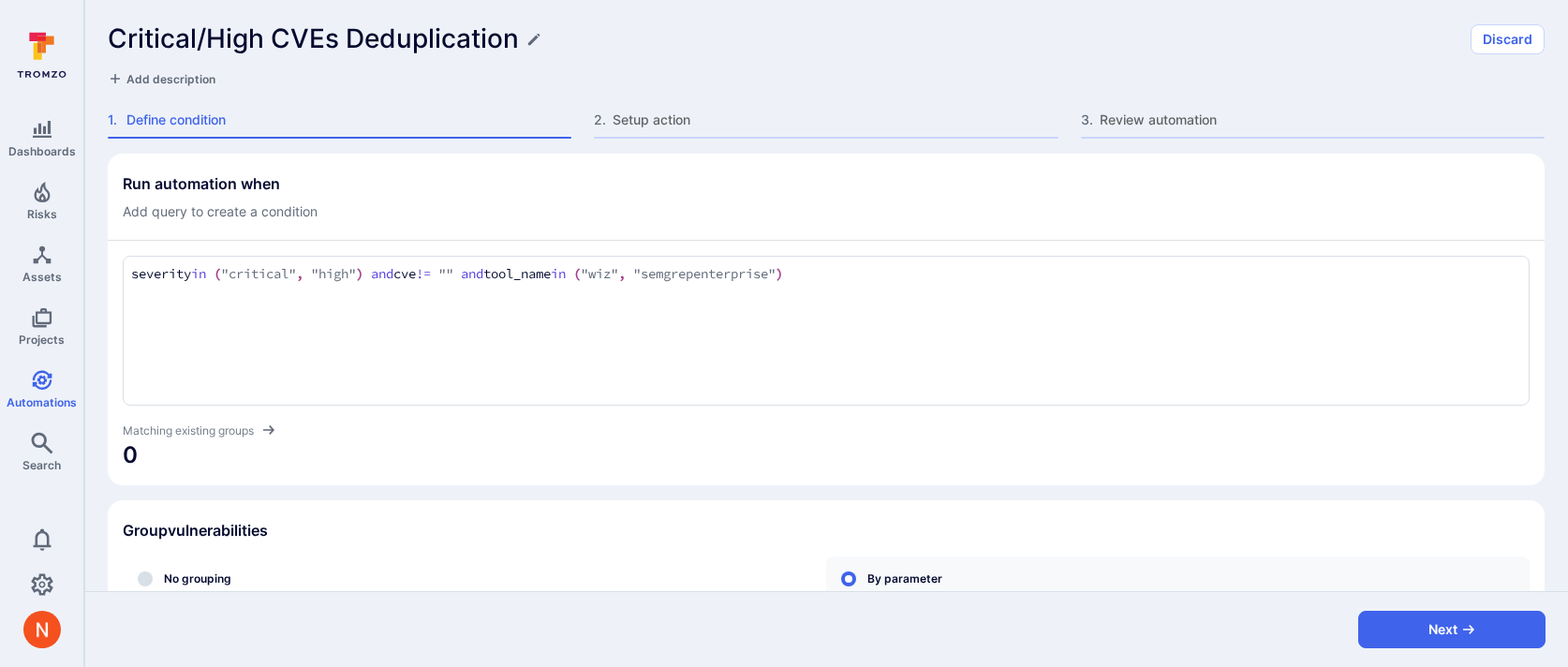
scroll to position [336, 0]
